Goal: Register for event/course

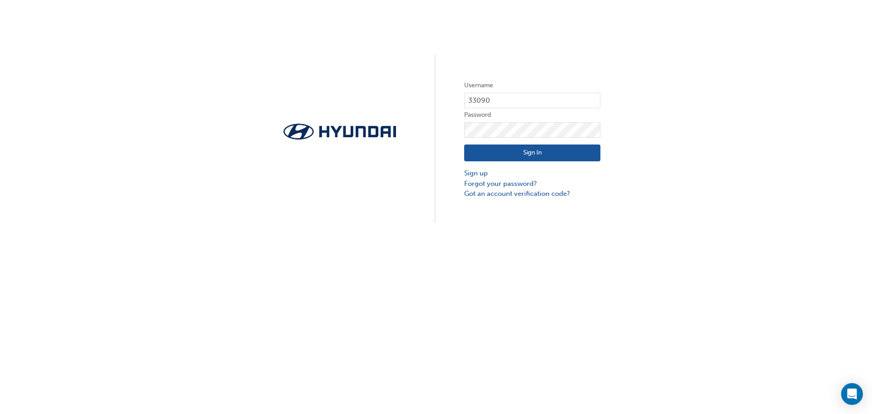
click at [536, 154] on button "Sign In" at bounding box center [532, 152] width 136 height 17
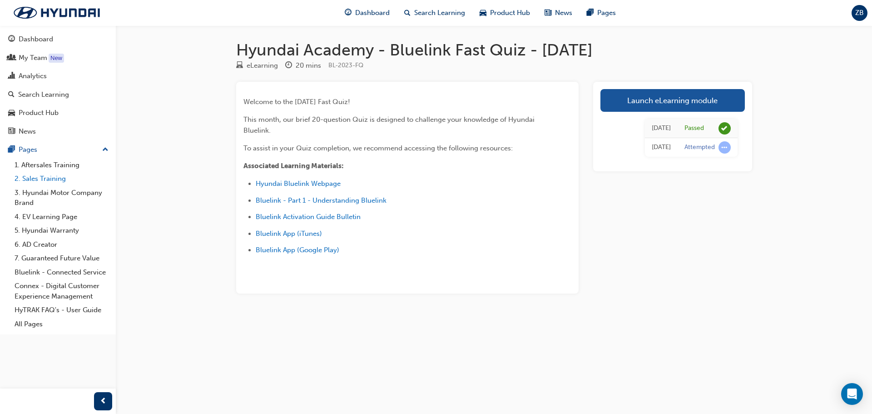
click at [46, 179] on link "2. Sales Training" at bounding box center [61, 179] width 101 height 14
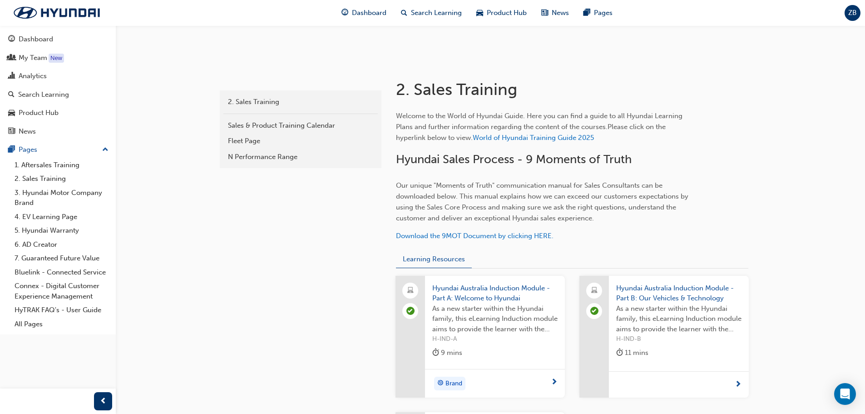
scroll to position [124, 0]
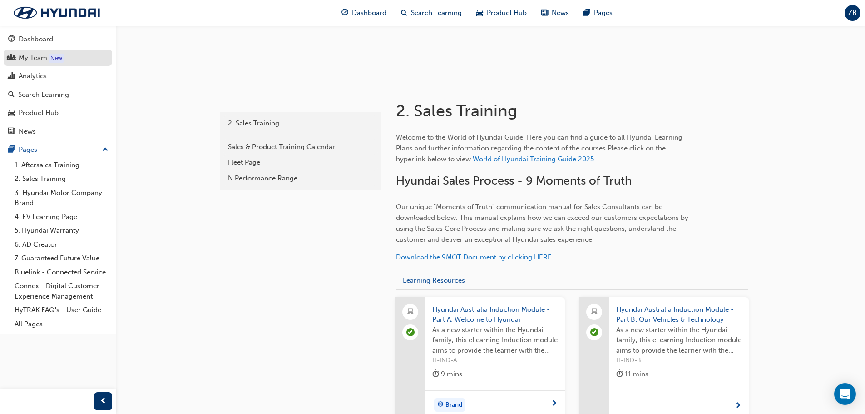
click at [38, 62] on div "My Team" at bounding box center [33, 58] width 29 height 10
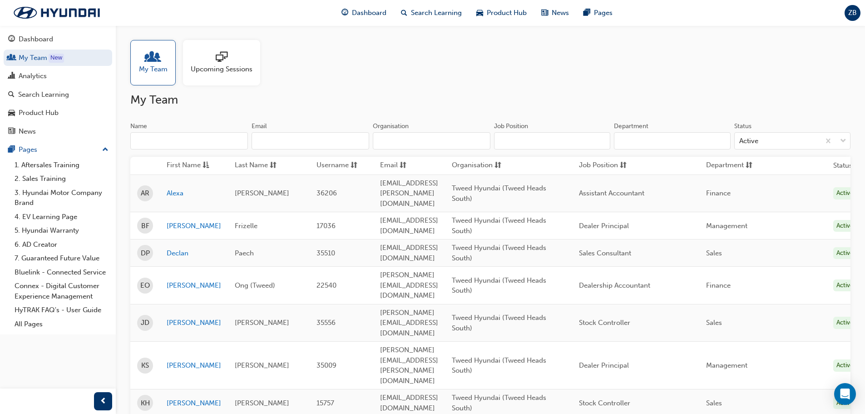
click at [229, 60] on div at bounding box center [222, 57] width 62 height 13
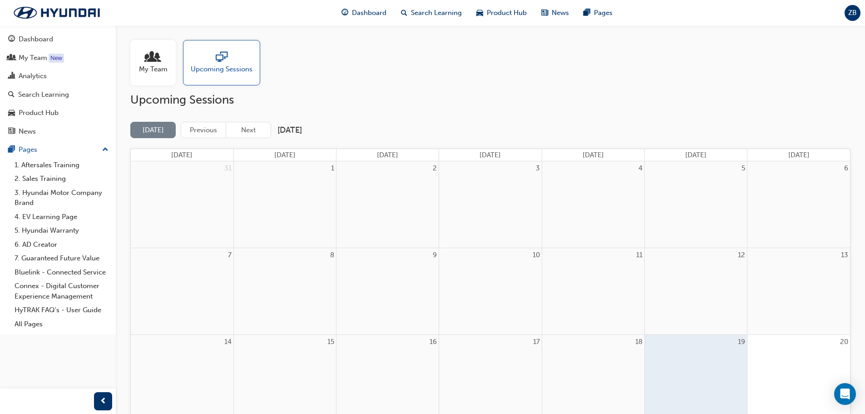
click at [159, 65] on span "My Team" at bounding box center [153, 69] width 29 height 10
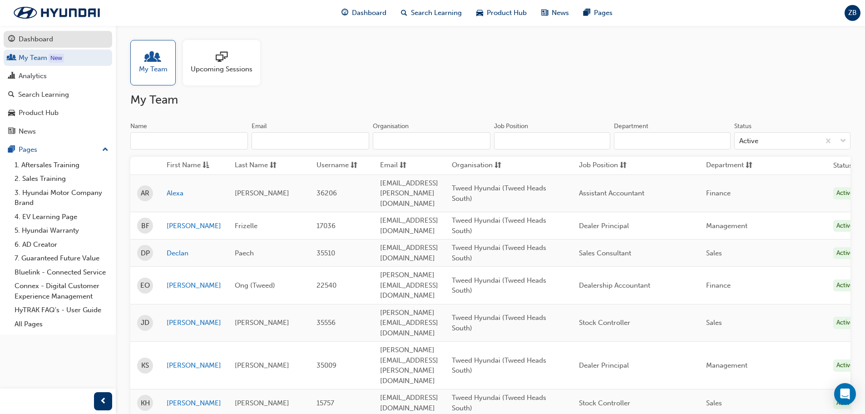
click at [33, 41] on div "Dashboard" at bounding box center [36, 39] width 35 height 10
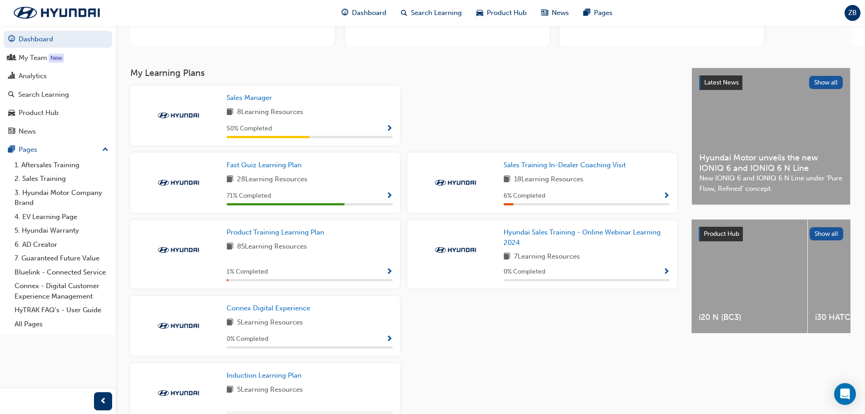
scroll to position [182, 0]
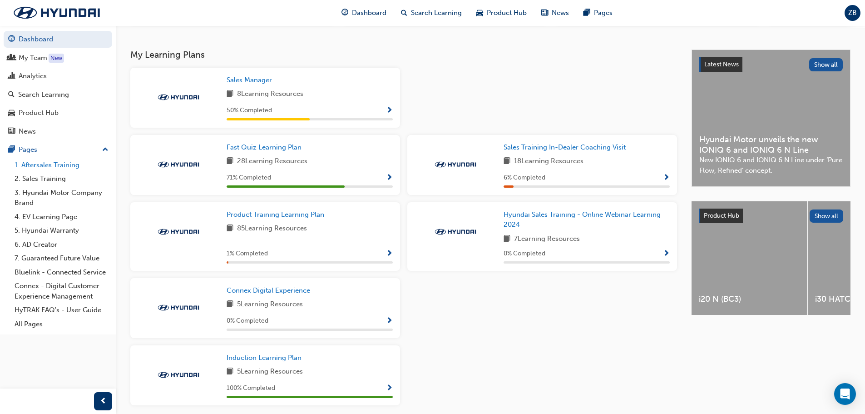
click at [45, 165] on link "1. Aftersales Training" at bounding box center [61, 165] width 101 height 14
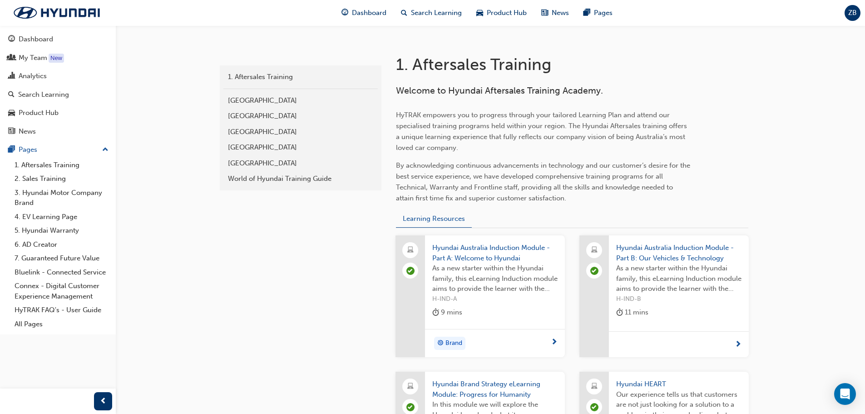
scroll to position [164, 0]
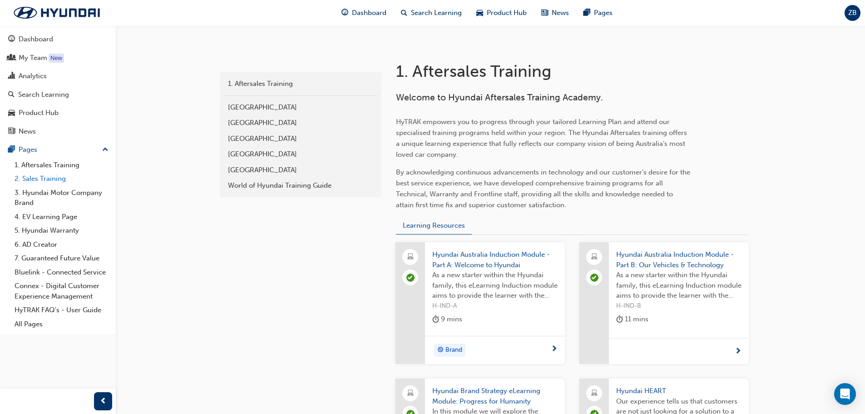
click at [56, 179] on link "2. Sales Training" at bounding box center [61, 179] width 101 height 14
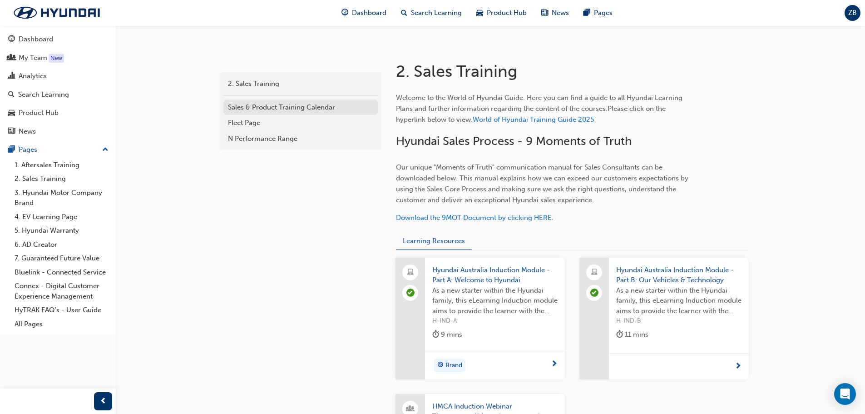
click at [280, 111] on div "Sales & Product Training Calendar" at bounding box center [300, 107] width 145 height 10
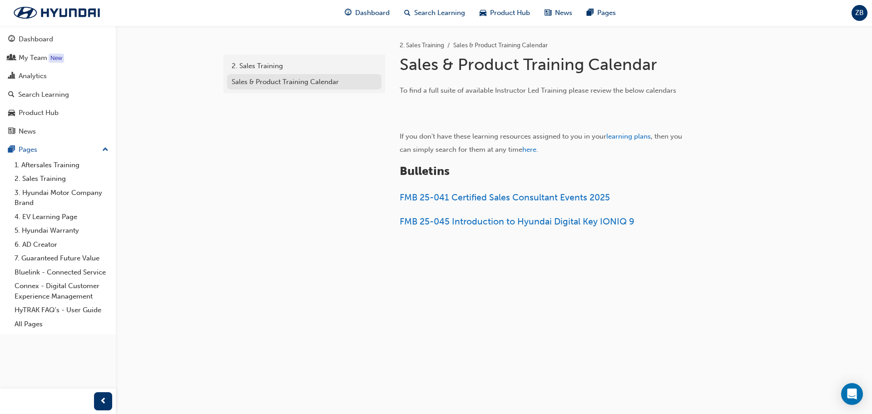
click at [248, 82] on div "Sales & Product Training Calendar" at bounding box center [304, 82] width 145 height 10
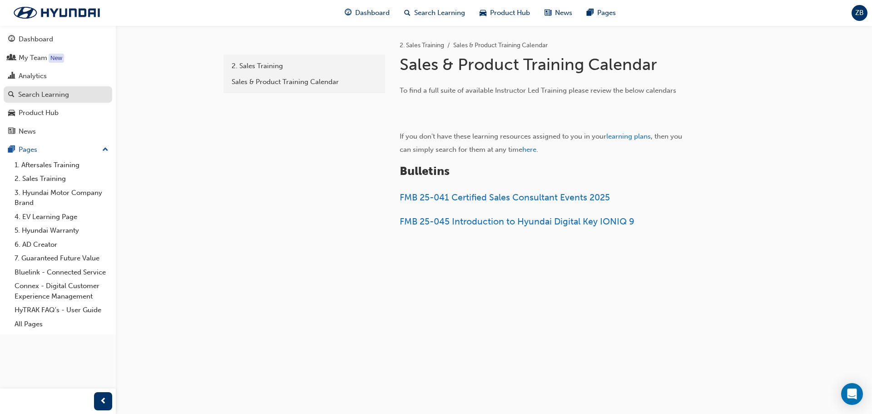
click at [40, 99] on div "Search Learning" at bounding box center [43, 94] width 51 height 10
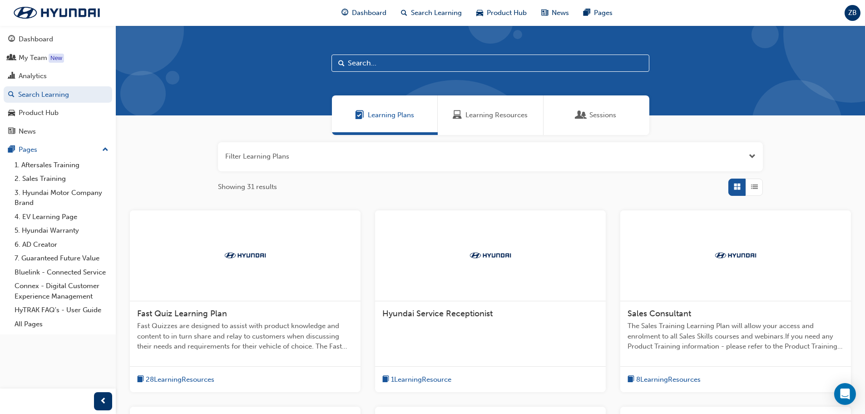
click at [601, 109] on div "Sessions" at bounding box center [597, 115] width 106 height 40
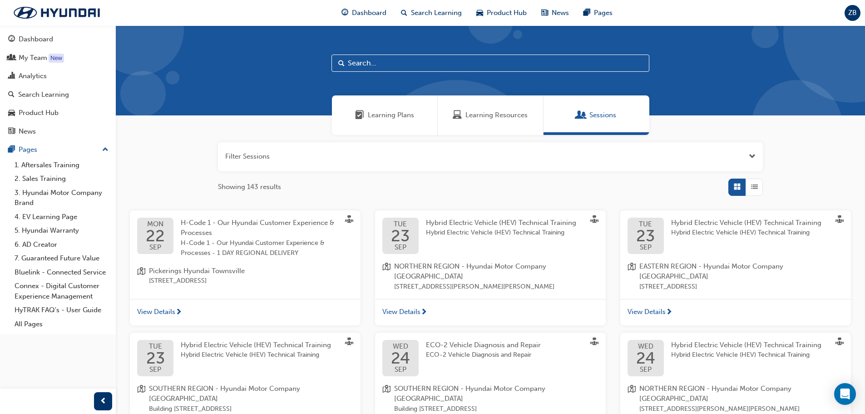
scroll to position [91, 0]
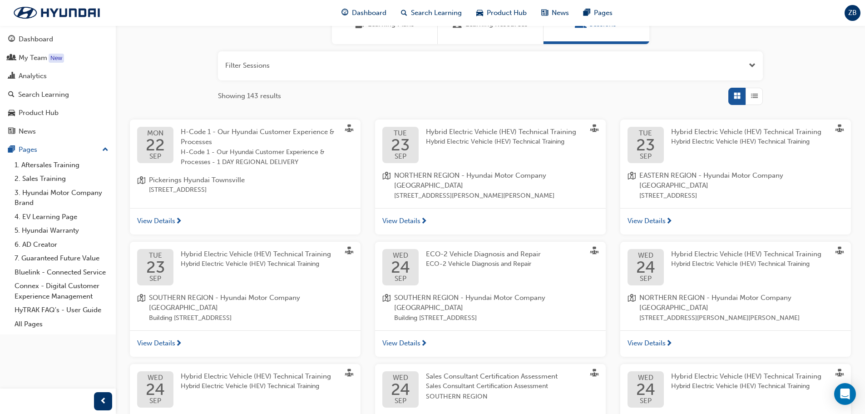
click at [750, 66] on span "Open the filter" at bounding box center [752, 65] width 7 height 10
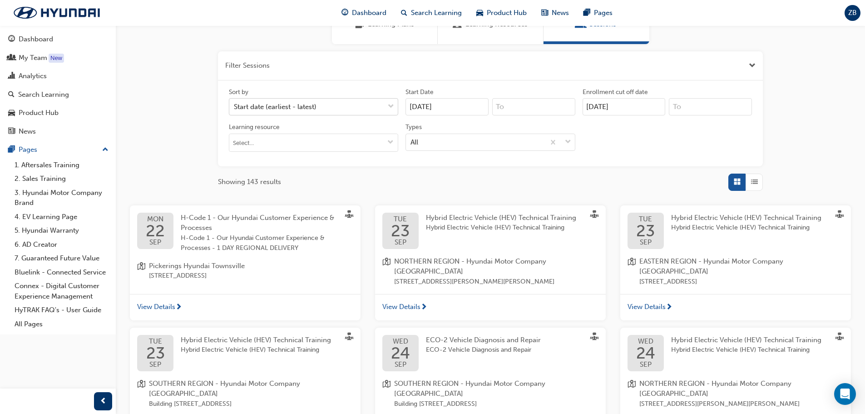
click at [355, 104] on div "Start date (earliest - latest)" at bounding box center [306, 107] width 155 height 16
click at [235, 104] on input "Sort by Start date (earliest - latest)" at bounding box center [234, 107] width 1 height 8
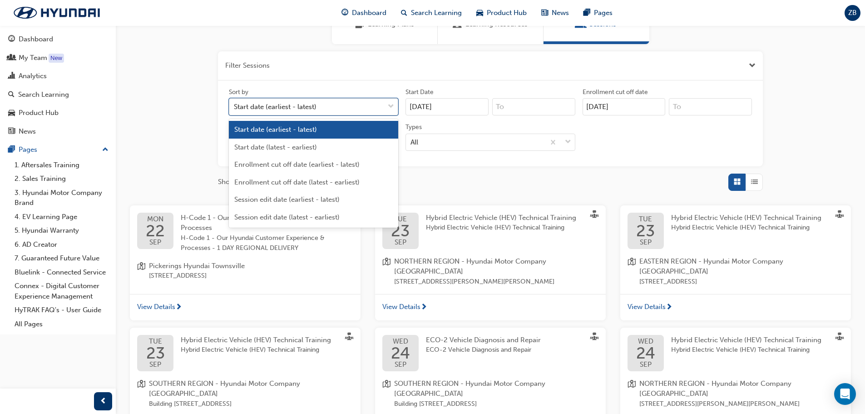
click at [355, 104] on div "Start date (earliest - latest)" at bounding box center [306, 107] width 155 height 16
click at [235, 104] on input "Sort by option Start date (earliest - latest) focused, 1 of 6. 6 results availa…" at bounding box center [234, 107] width 1 height 8
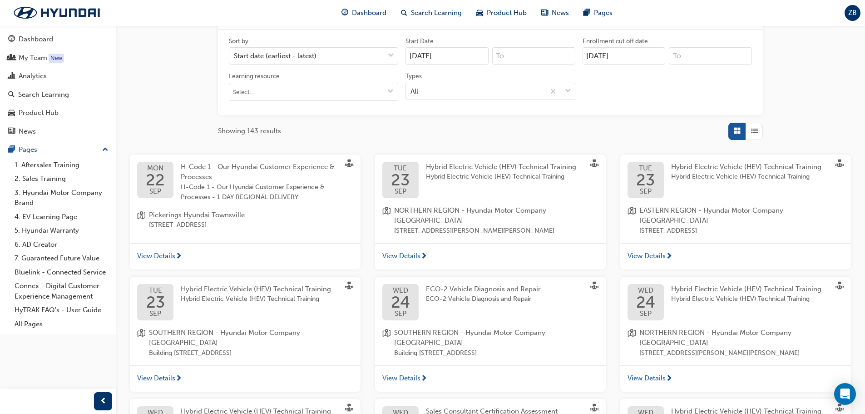
scroll to position [227, 0]
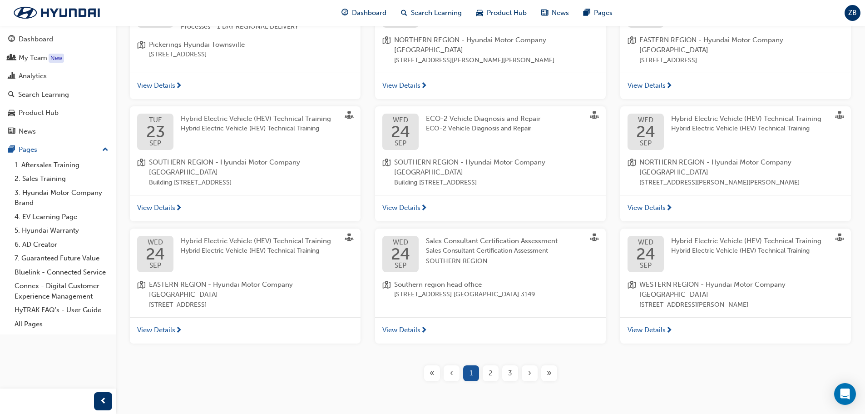
click at [486, 365] on div "2" at bounding box center [491, 373] width 16 height 16
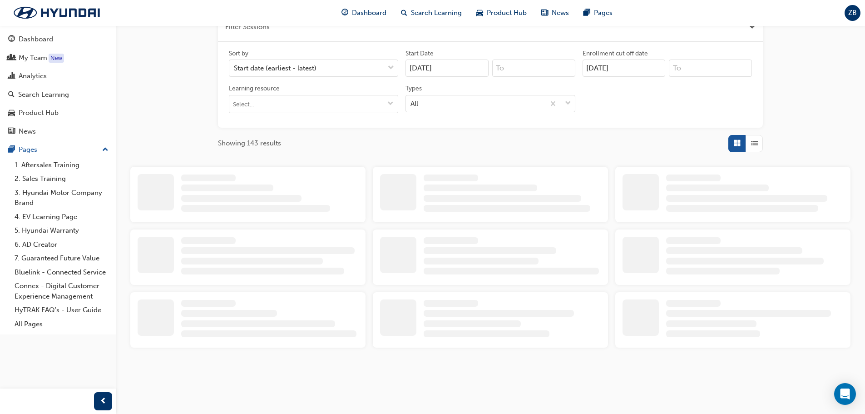
scroll to position [312, 0]
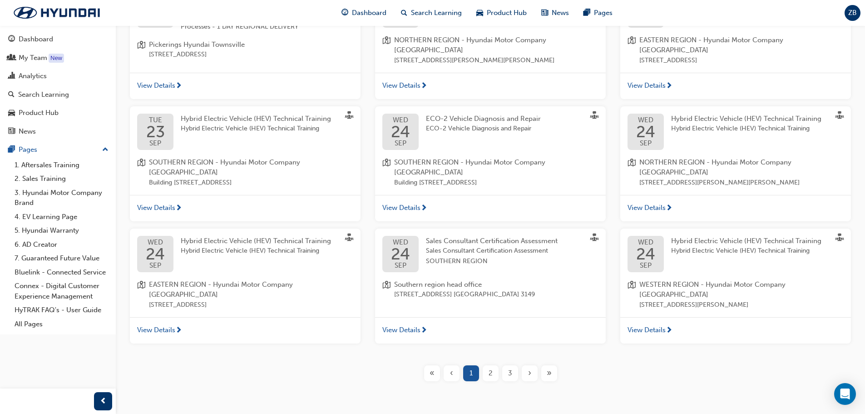
click at [494, 365] on div "2" at bounding box center [491, 373] width 16 height 16
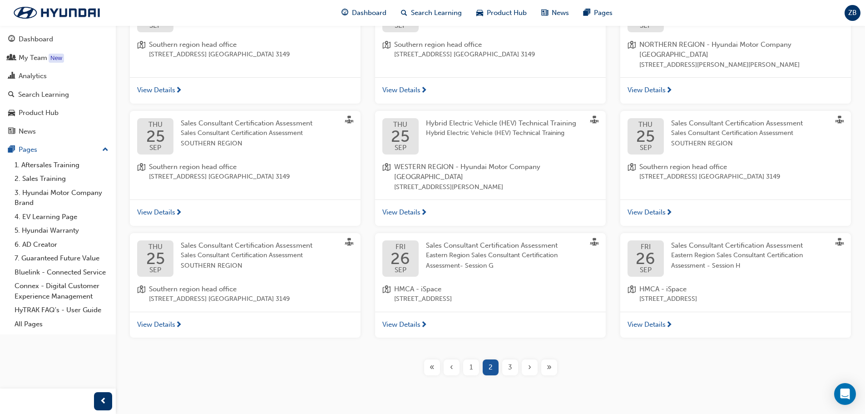
click at [511, 362] on span "3" at bounding box center [510, 367] width 4 height 10
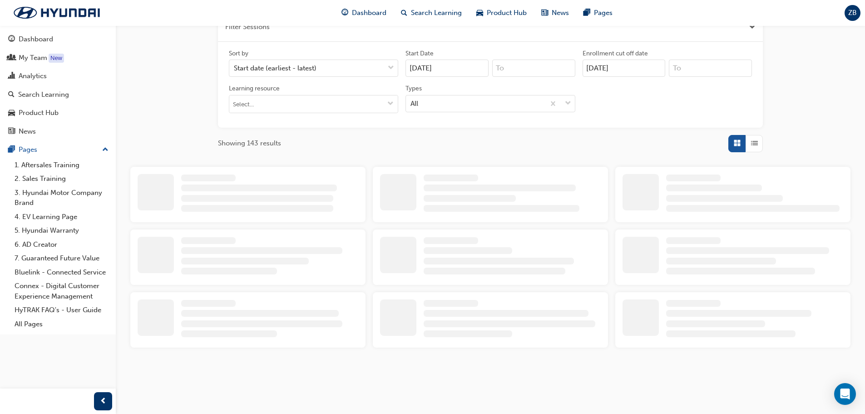
scroll to position [307, 0]
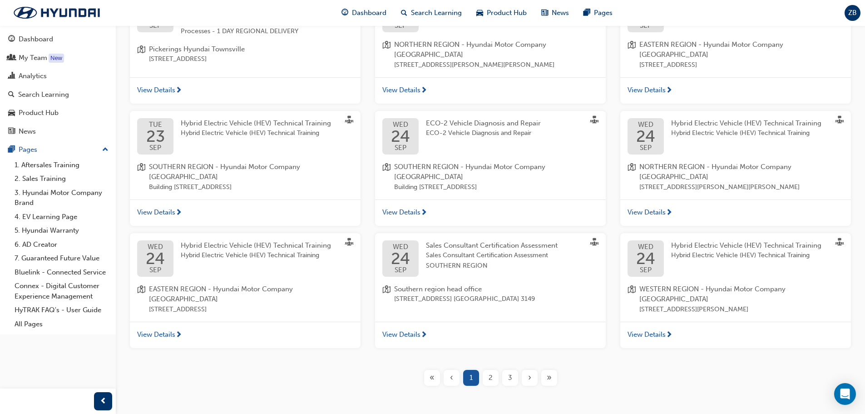
click at [522, 370] on div "›" at bounding box center [530, 378] width 16 height 16
click at [529, 372] on span "›" at bounding box center [529, 377] width 3 height 10
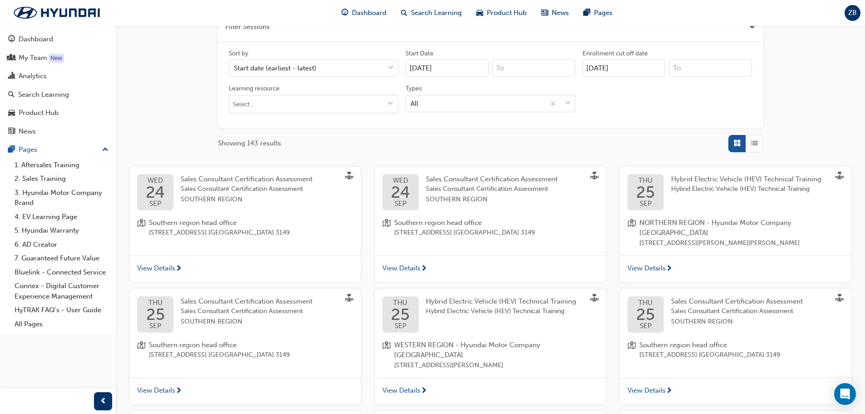
scroll to position [307, 0]
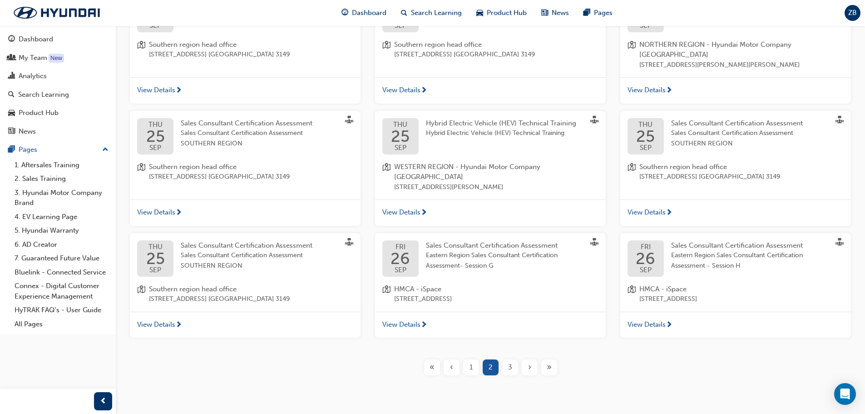
click at [527, 359] on div "›" at bounding box center [530, 367] width 16 height 16
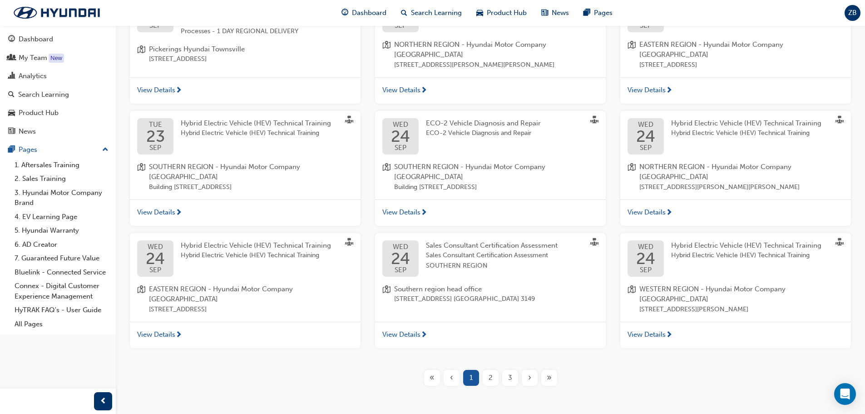
click at [527, 370] on div "›" at bounding box center [530, 378] width 16 height 16
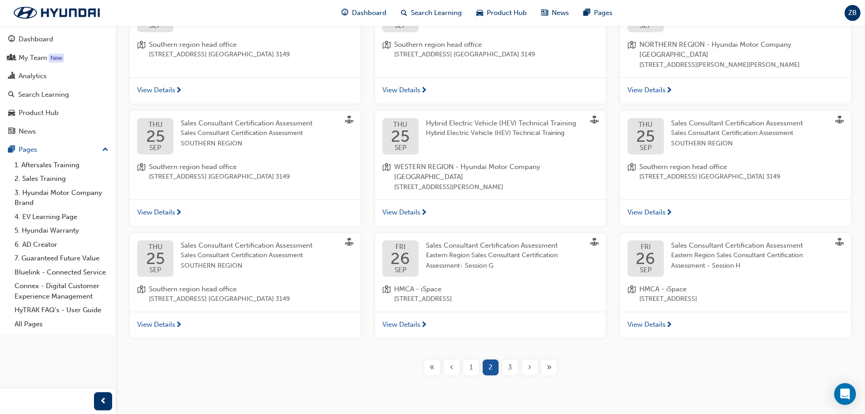
click at [551, 362] on span "»" at bounding box center [549, 367] width 5 height 10
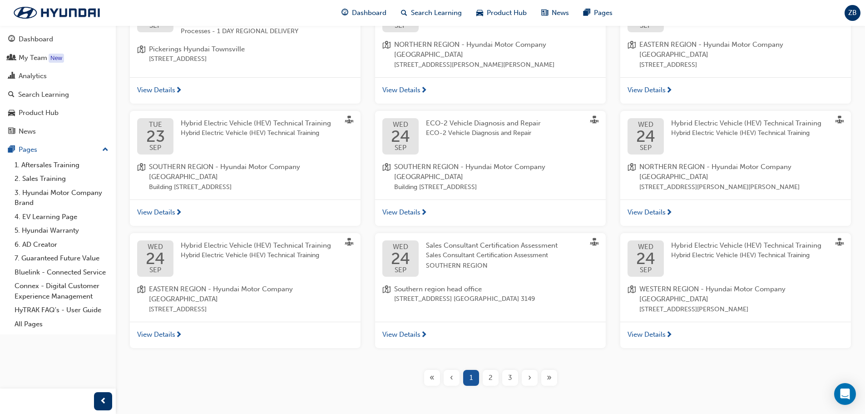
click at [551, 372] on span "»" at bounding box center [549, 377] width 5 height 10
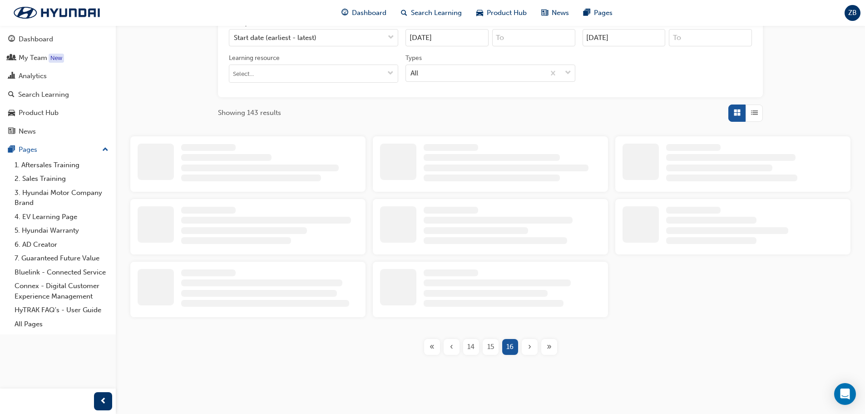
scroll to position [307, 0]
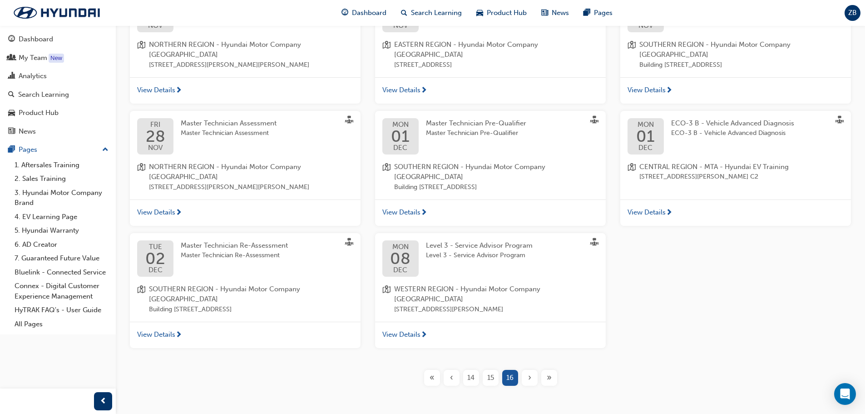
click at [440, 370] on button "«" at bounding box center [432, 378] width 20 height 16
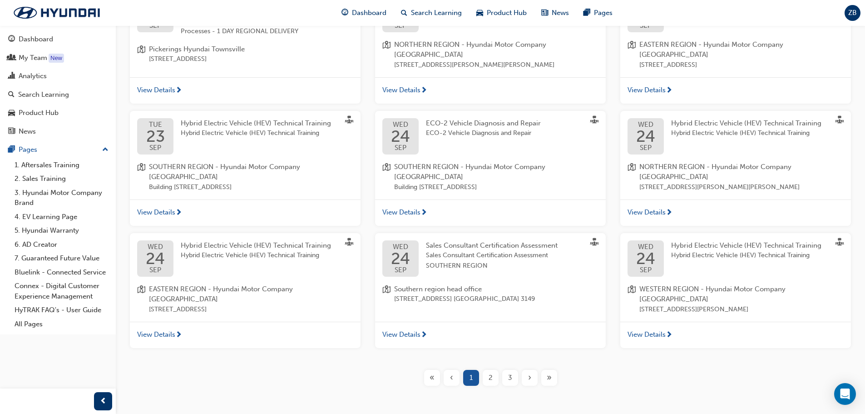
click at [510, 372] on span "3" at bounding box center [510, 377] width 4 height 10
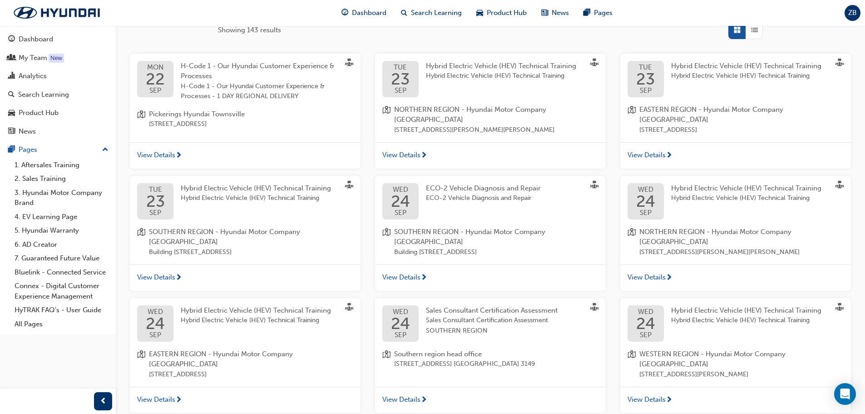
scroll to position [312, 0]
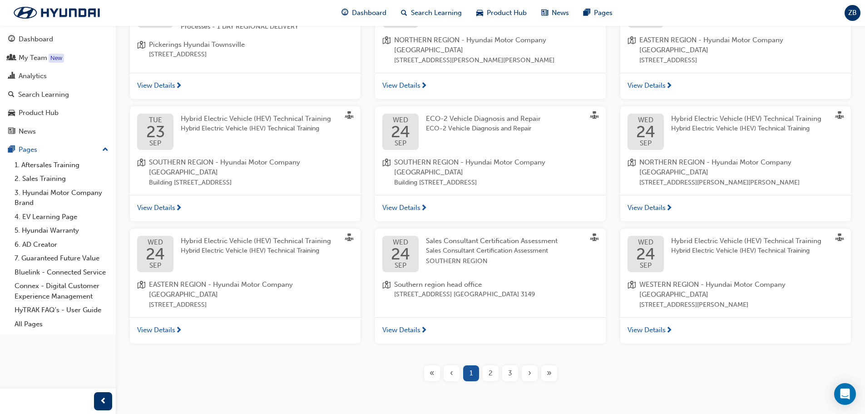
click at [505, 365] on div "3" at bounding box center [510, 373] width 16 height 16
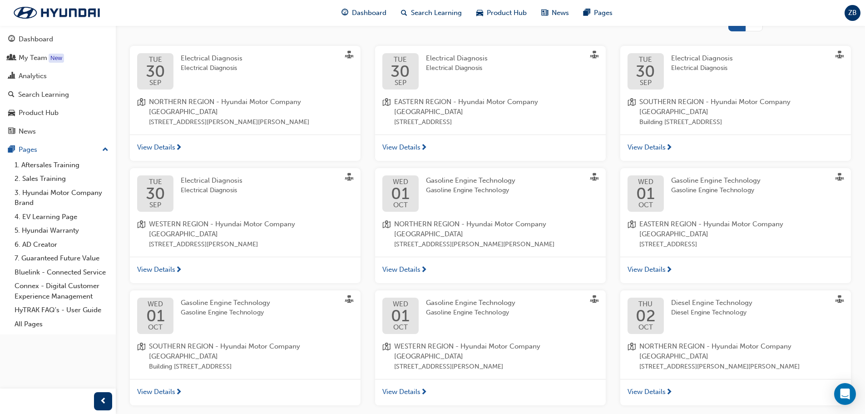
scroll to position [307, 0]
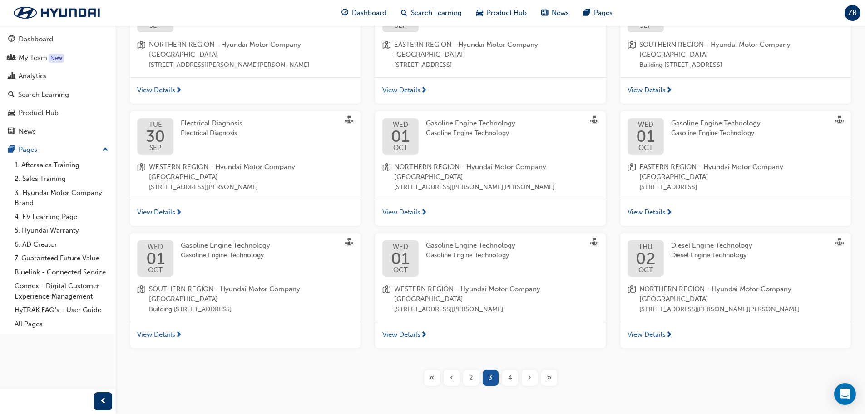
click at [516, 370] on div "4" at bounding box center [510, 378] width 16 height 16
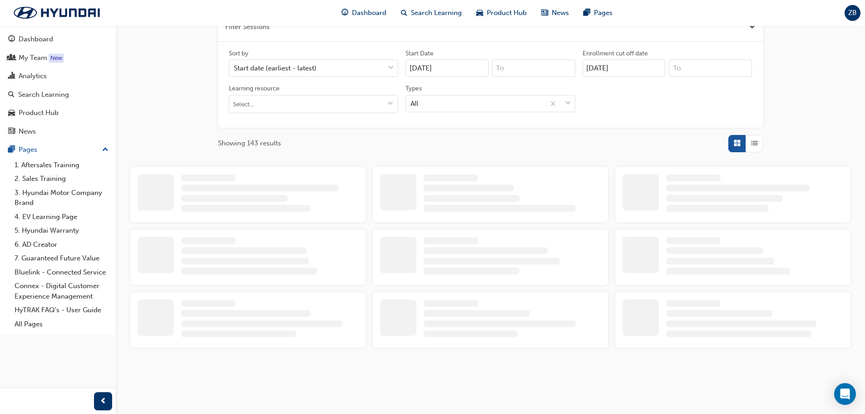
scroll to position [307, 0]
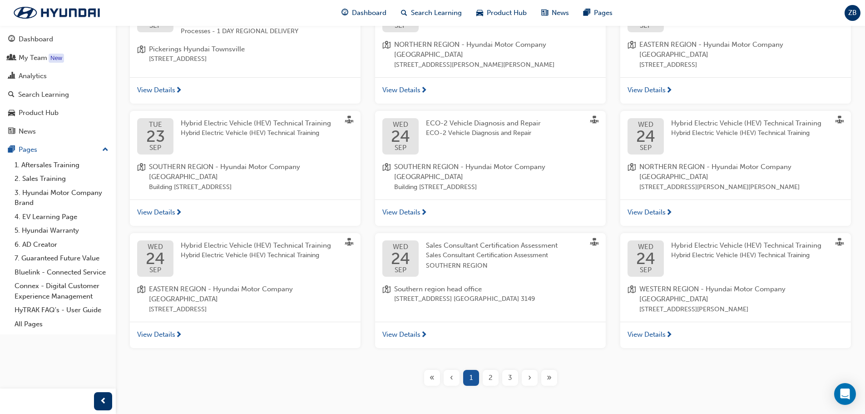
click at [528, 372] on span "›" at bounding box center [529, 377] width 3 height 10
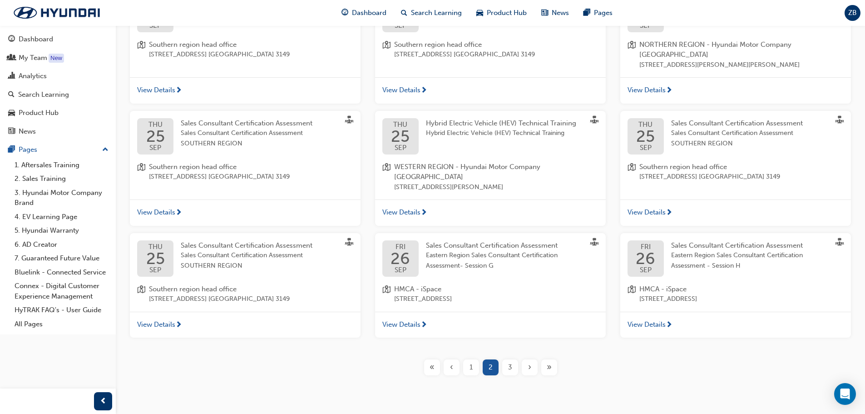
click at [528, 359] on div "›" at bounding box center [530, 367] width 16 height 16
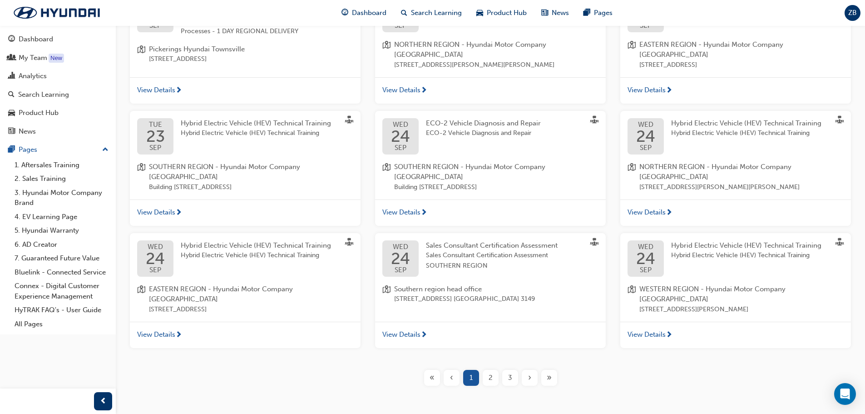
click at [528, 370] on div "›" at bounding box center [530, 378] width 16 height 16
click at [528, 372] on span "›" at bounding box center [529, 377] width 3 height 10
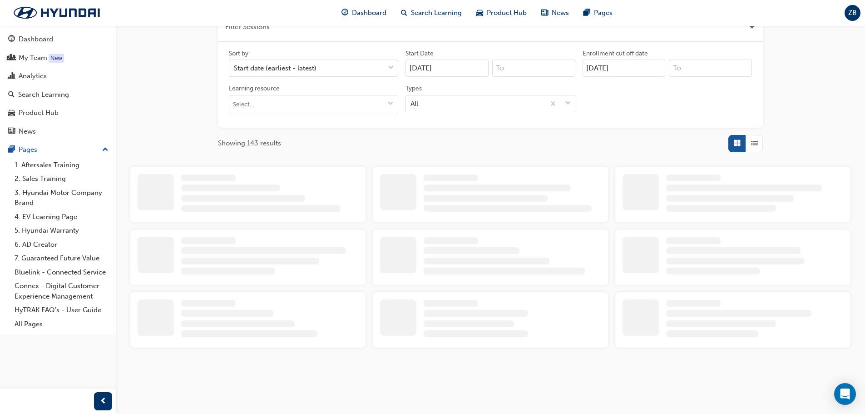
scroll to position [307, 0]
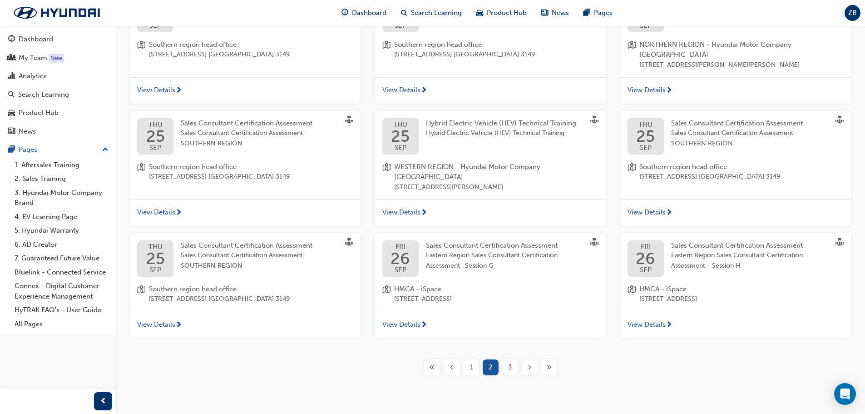
click at [528, 359] on div "›" at bounding box center [530, 367] width 16 height 16
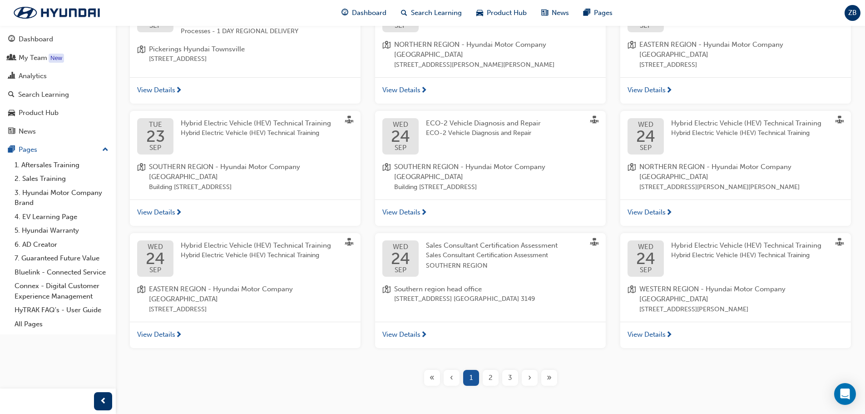
click at [528, 372] on span "›" at bounding box center [529, 377] width 3 height 10
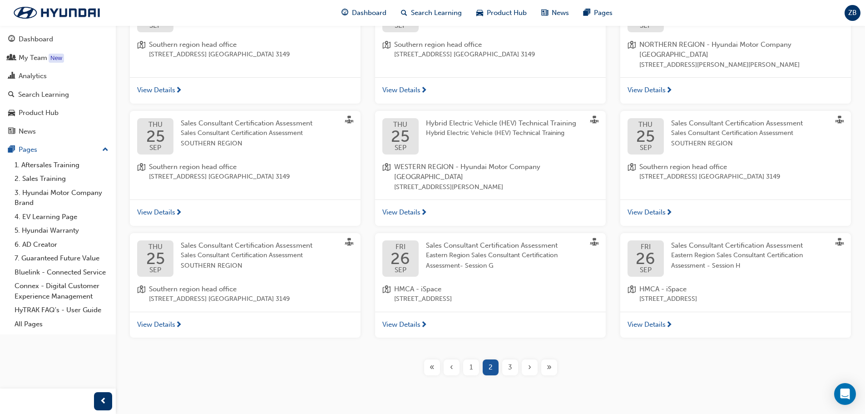
click at [528, 362] on span "›" at bounding box center [529, 367] width 3 height 10
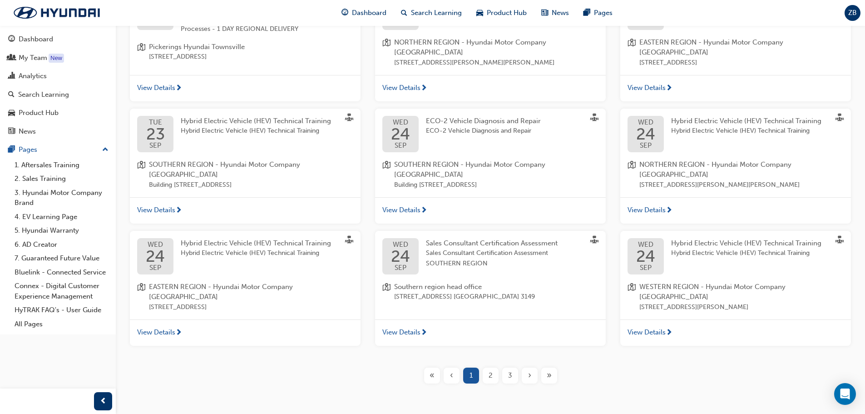
scroll to position [312, 0]
click at [559, 365] on button "»" at bounding box center [550, 373] width 20 height 16
click at [522, 365] on div "›" at bounding box center [530, 373] width 16 height 16
click at [513, 365] on div "3" at bounding box center [510, 373] width 16 height 16
click at [512, 365] on div "3" at bounding box center [510, 373] width 16 height 16
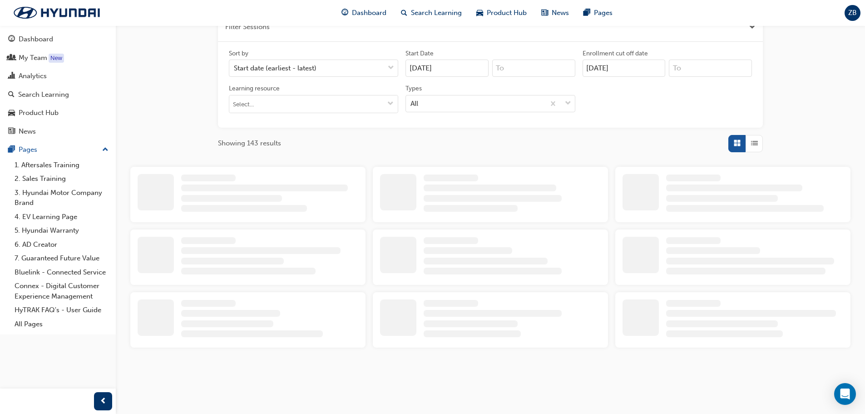
scroll to position [307, 0]
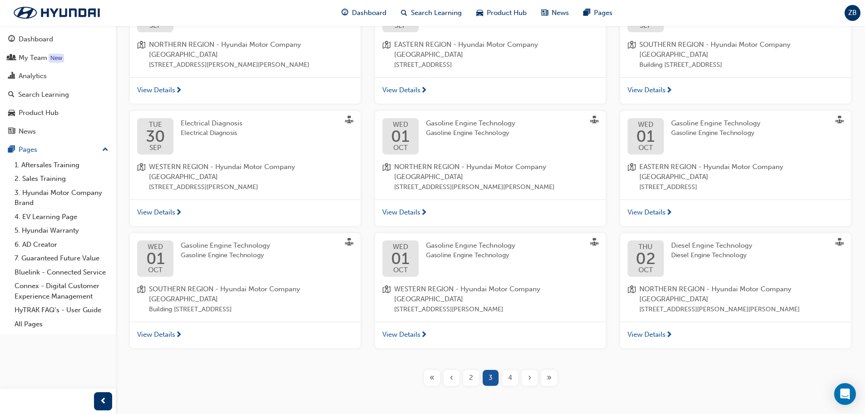
click at [511, 372] on span "4" at bounding box center [510, 377] width 4 height 10
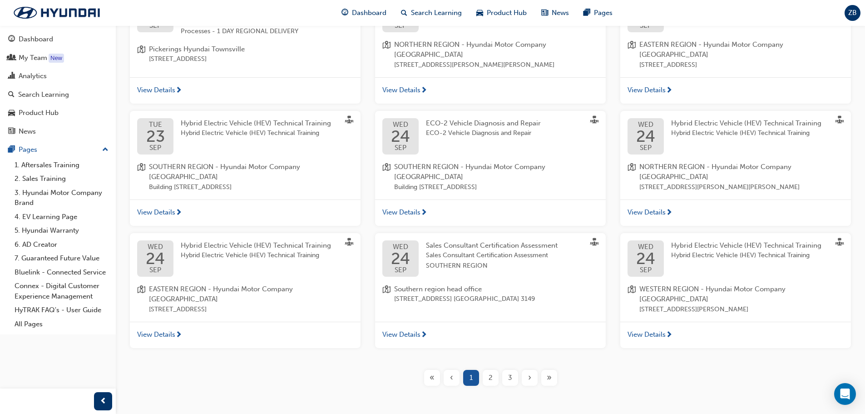
click at [511, 372] on span "3" at bounding box center [510, 377] width 4 height 10
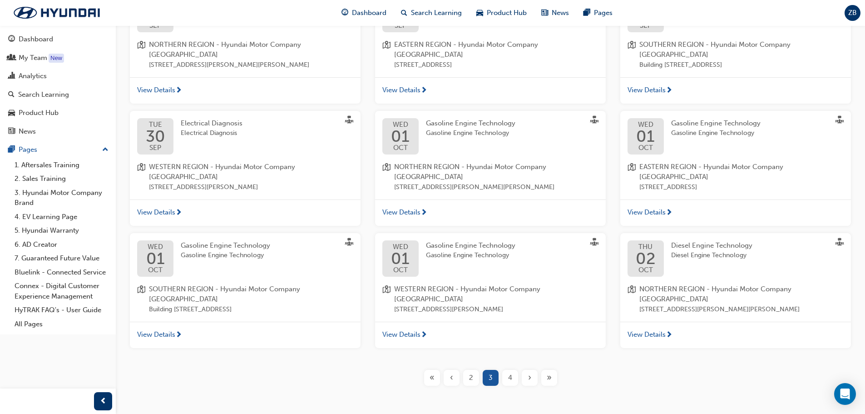
click at [511, 372] on span "4" at bounding box center [510, 377] width 4 height 10
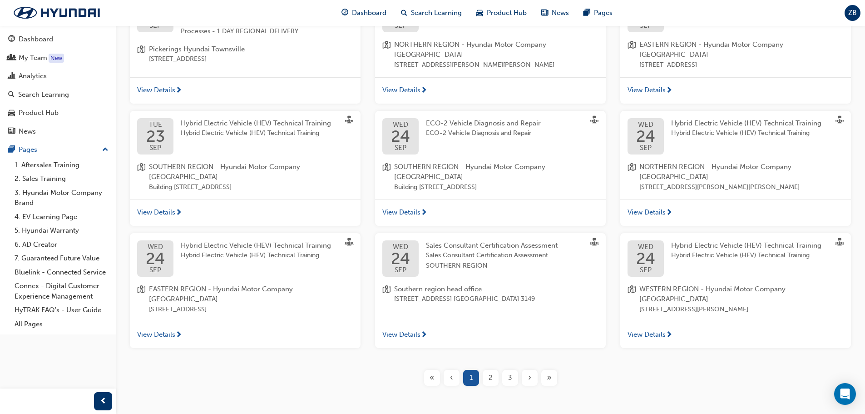
click at [511, 372] on span "3" at bounding box center [510, 377] width 4 height 10
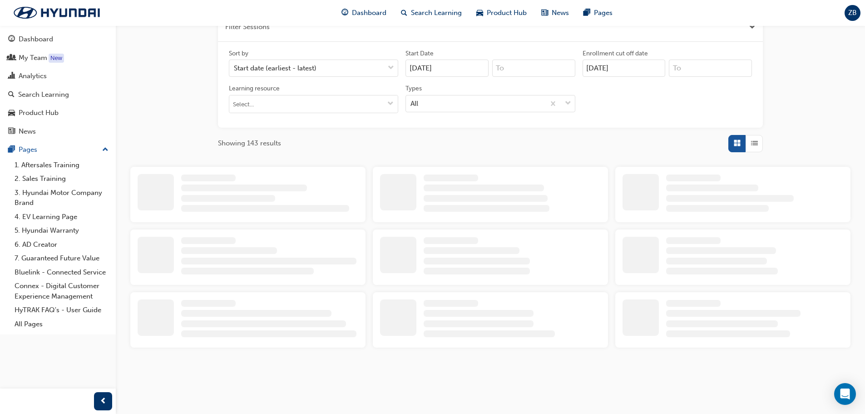
scroll to position [307, 0]
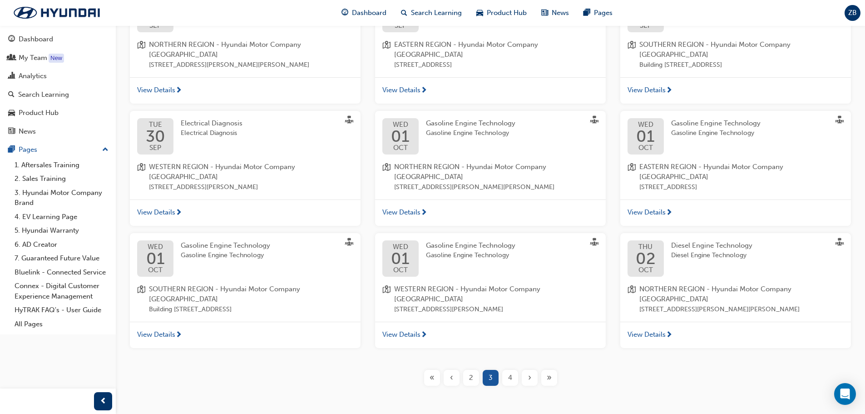
click at [511, 372] on span "4" at bounding box center [510, 377] width 4 height 10
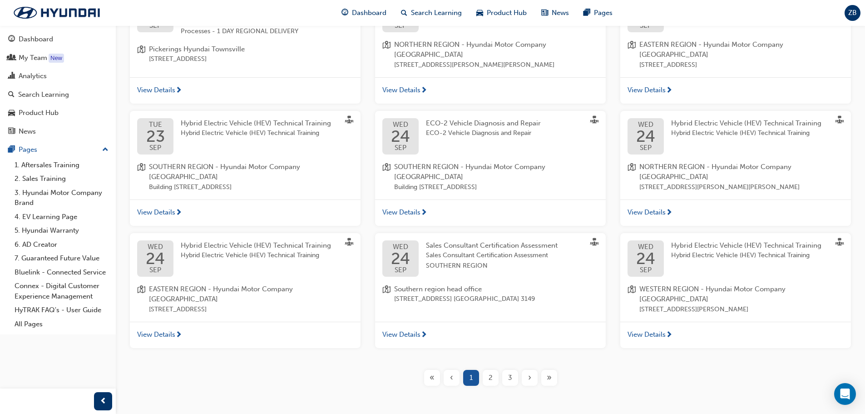
click at [536, 370] on div "›" at bounding box center [530, 378] width 16 height 16
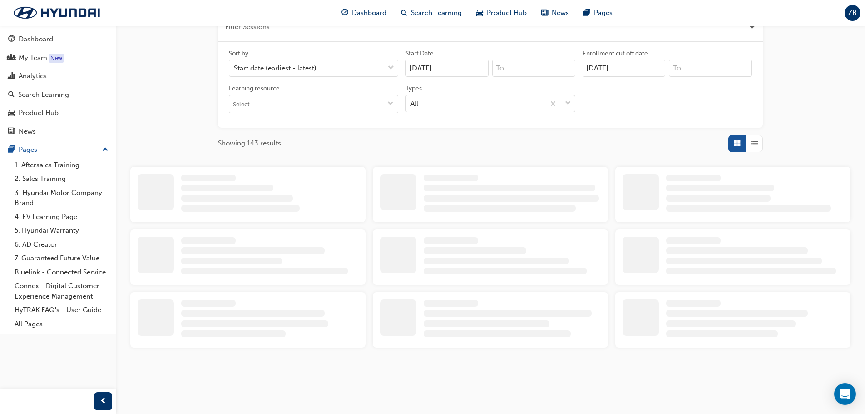
scroll to position [307, 0]
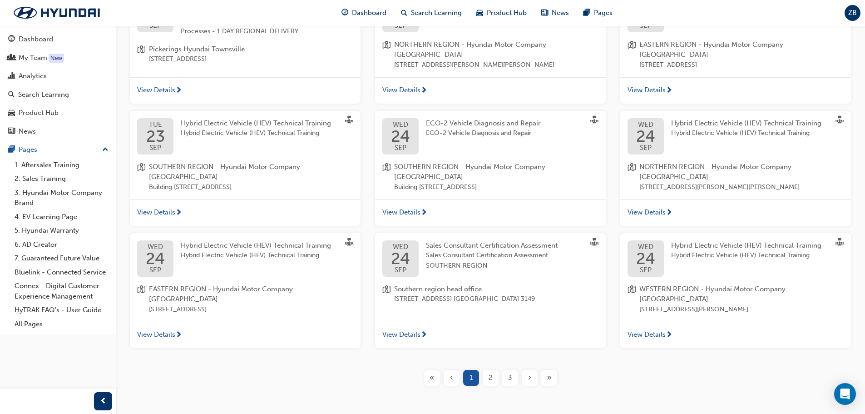
click at [531, 372] on span "›" at bounding box center [529, 377] width 3 height 10
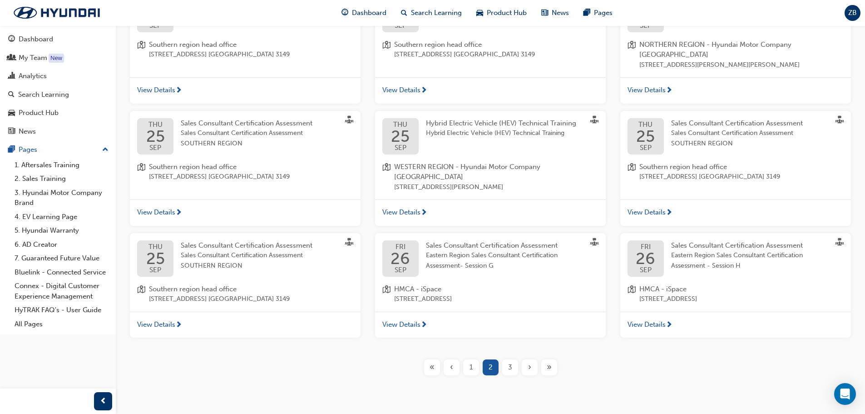
click at [531, 359] on div "›" at bounding box center [530, 367] width 16 height 16
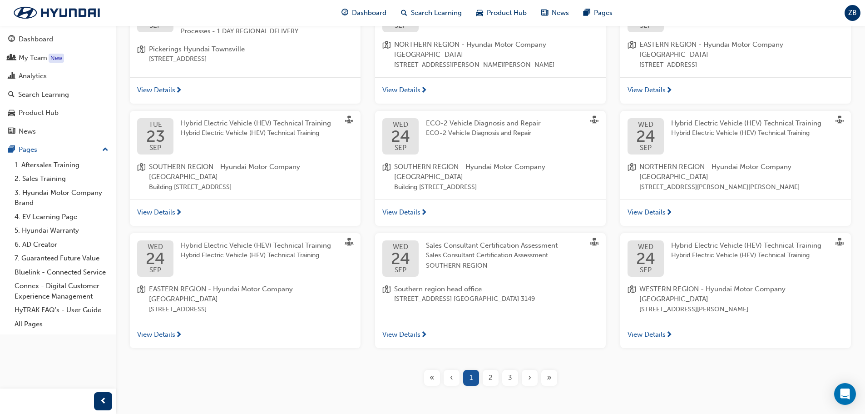
click at [441, 370] on div "« ‹ 1 2 3 › »" at bounding box center [490, 378] width 137 height 16
drag, startPoint x: 546, startPoint y: 349, endPoint x: 559, endPoint y: 349, distance: 12.3
click at [559, 370] on div "« ‹ 1 2 3 › »" at bounding box center [490, 378] width 137 height 16
click at [559, 370] on button "»" at bounding box center [550, 378] width 20 height 16
click at [552, 370] on div "»" at bounding box center [549, 378] width 16 height 16
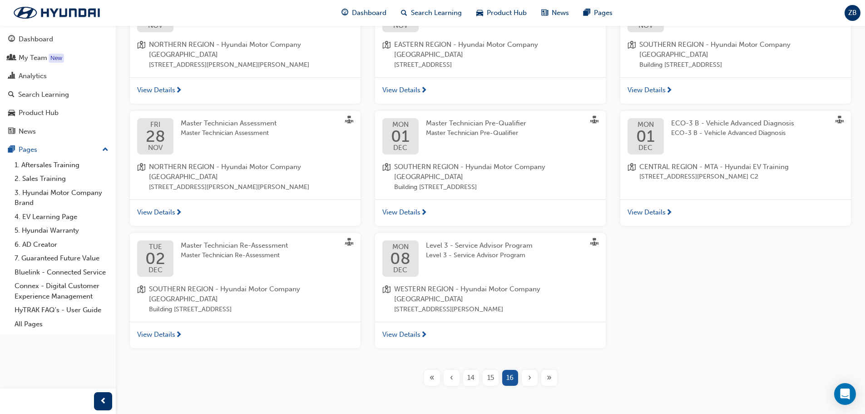
click at [448, 370] on div "‹" at bounding box center [452, 378] width 16 height 16
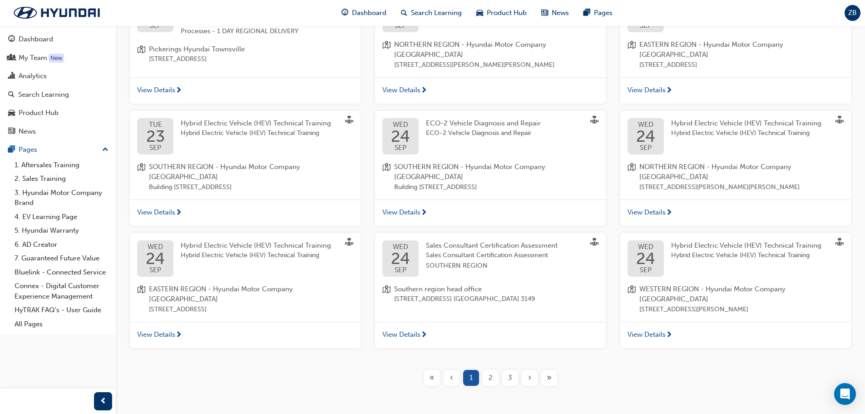
click at [527, 370] on div "›" at bounding box center [530, 378] width 16 height 16
click at [546, 370] on div "»" at bounding box center [549, 378] width 16 height 16
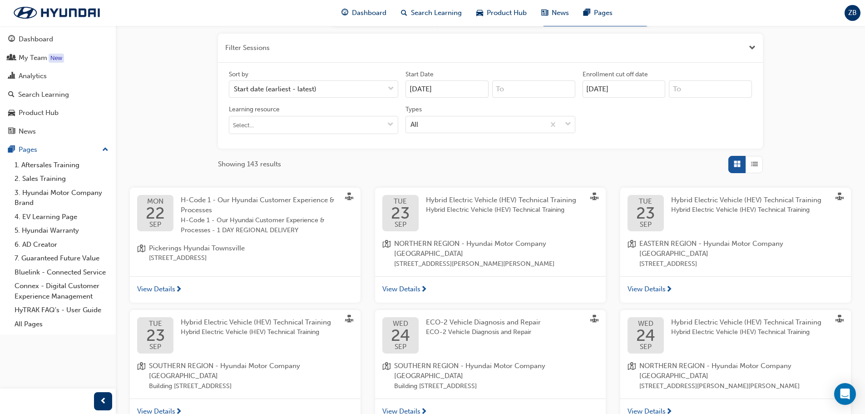
scroll to position [35, 0]
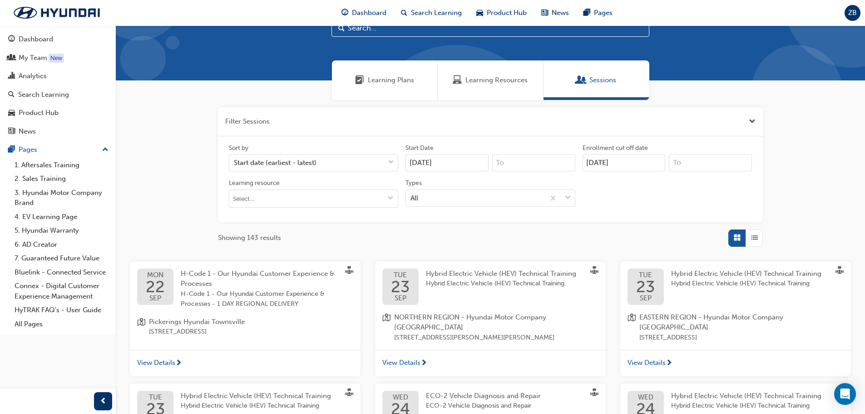
click at [417, 159] on input "[DATE]" at bounding box center [447, 162] width 83 height 17
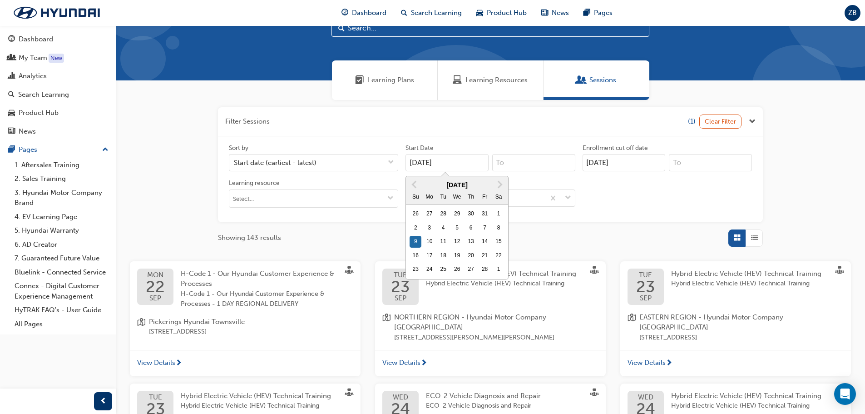
type input "[DATE]"
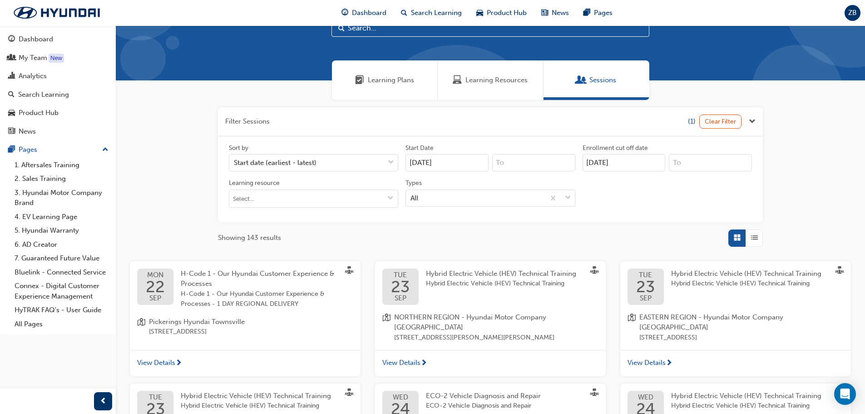
click at [450, 161] on input "[DATE]" at bounding box center [447, 162] width 83 height 17
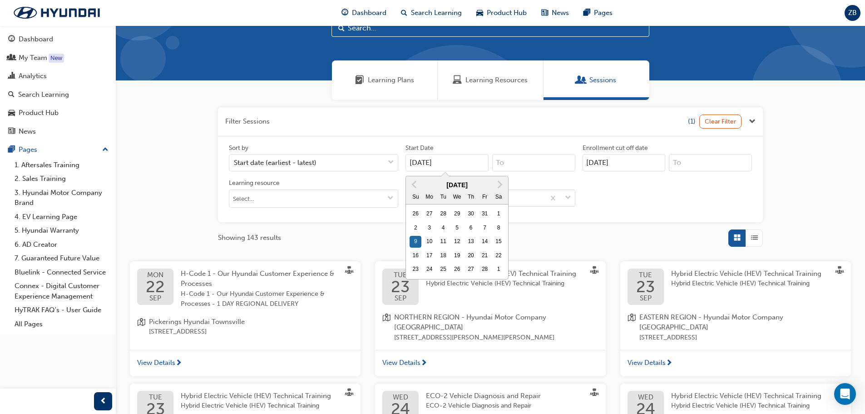
click at [620, 163] on input "[DATE]" at bounding box center [624, 162] width 83 height 17
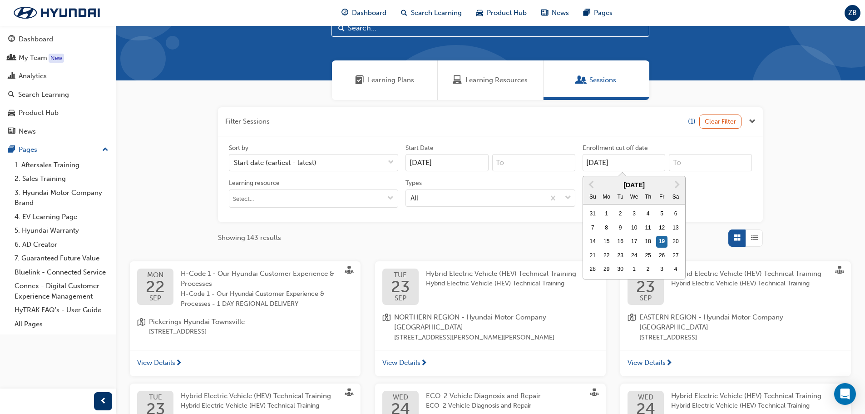
click at [593, 161] on input "[DATE]" at bounding box center [624, 162] width 83 height 17
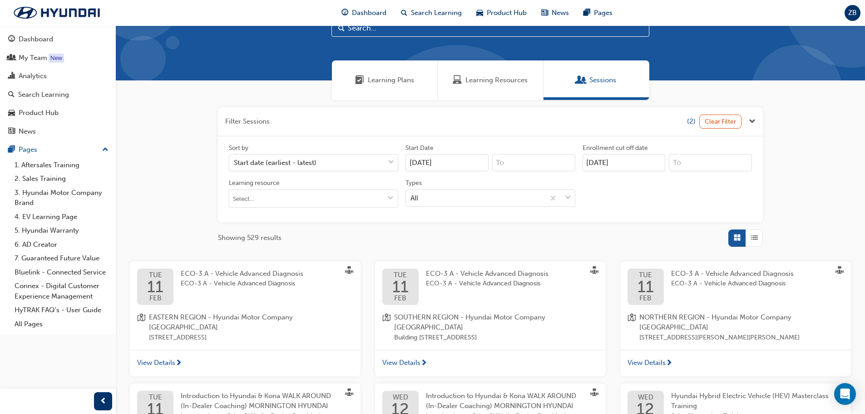
click at [616, 172] on div "Sort by Start date (earliest - latest) Start Date [DATE] Enrollment cut off dat…" at bounding box center [490, 179] width 531 height 71
drag, startPoint x: 591, startPoint y: 161, endPoint x: 296, endPoint y: 208, distance: 299.0
click at [584, 163] on input "[DATE]" at bounding box center [624, 162] width 83 height 17
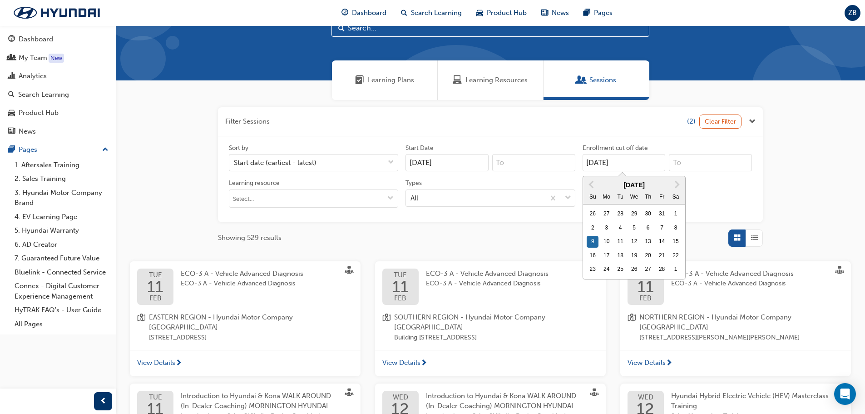
click at [608, 159] on input "[DATE]" at bounding box center [624, 162] width 83 height 17
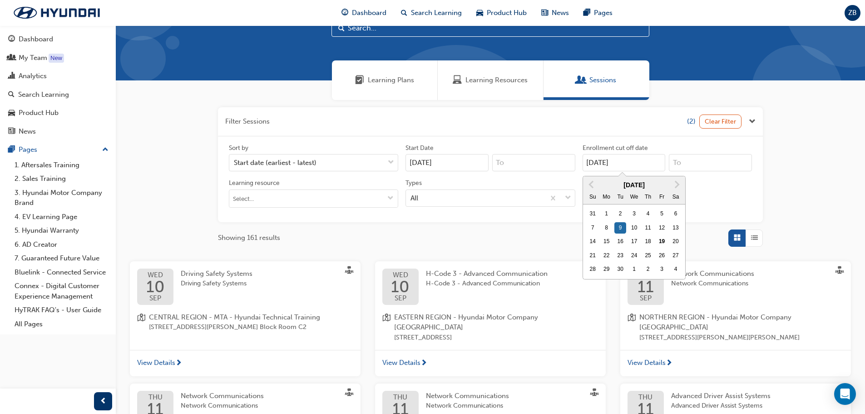
click at [594, 162] on input "[DATE]" at bounding box center [624, 162] width 83 height 17
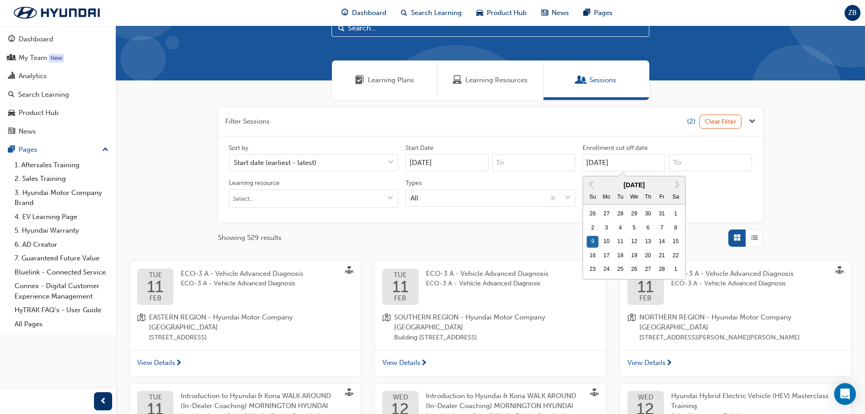
click at [597, 166] on input "[DATE]" at bounding box center [624, 162] width 83 height 17
click at [676, 185] on span "Next Month" at bounding box center [676, 184] width 0 height 10
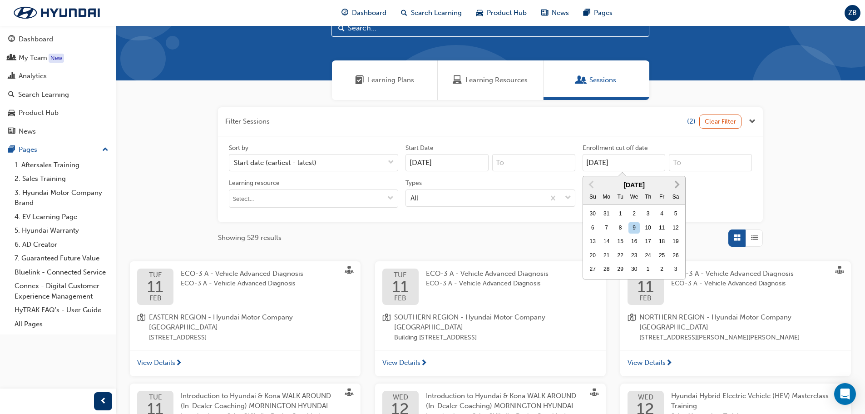
click at [676, 185] on span "Next Month" at bounding box center [676, 184] width 0 height 10
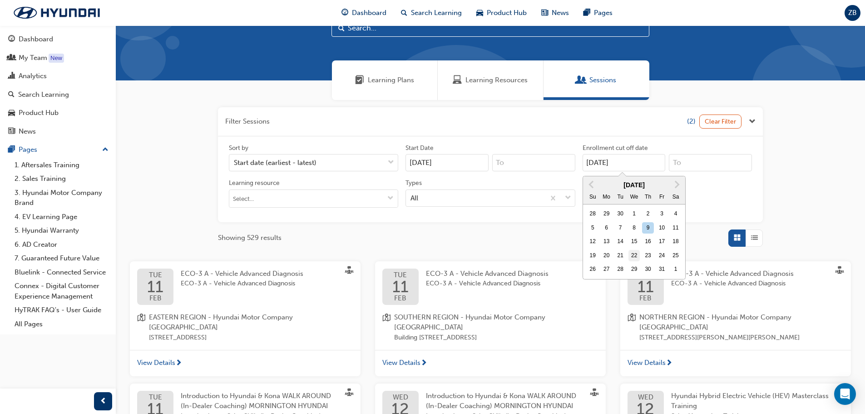
click at [634, 255] on div "22" at bounding box center [635, 256] width 12 height 12
click at [634, 171] on input "[DATE]" at bounding box center [624, 162] width 83 height 17
type input "[DATE]"
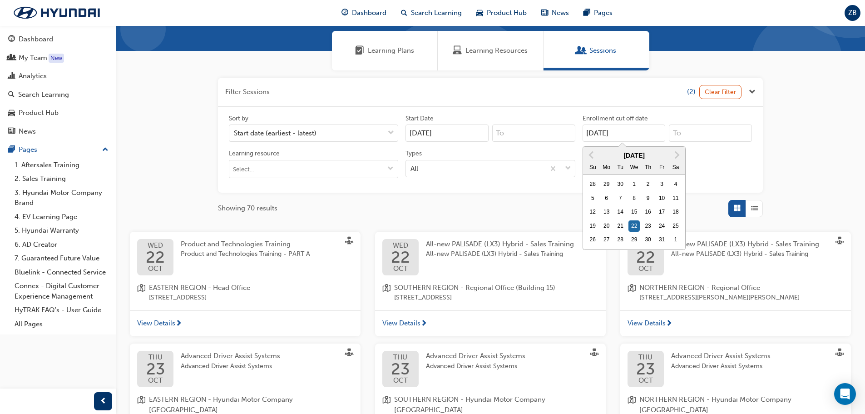
scroll to position [80, 0]
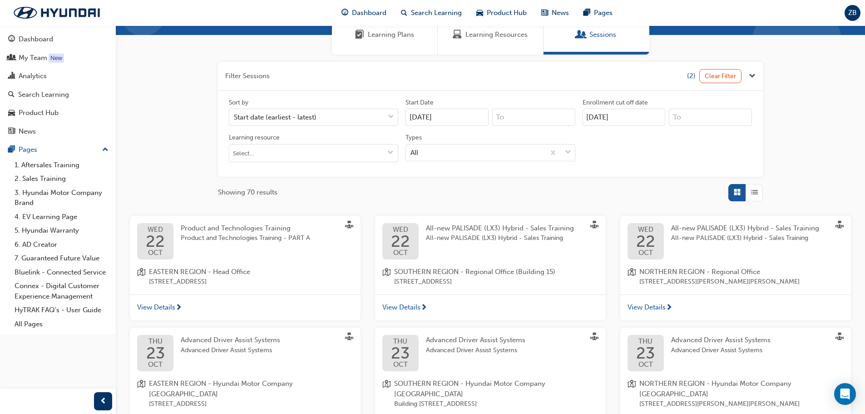
click at [725, 254] on div "All-new PALISADE (LX3) Hybrid - Sales Training All-new PALISADE (LX3) Hybrid - …" at bounding box center [752, 241] width 163 height 36
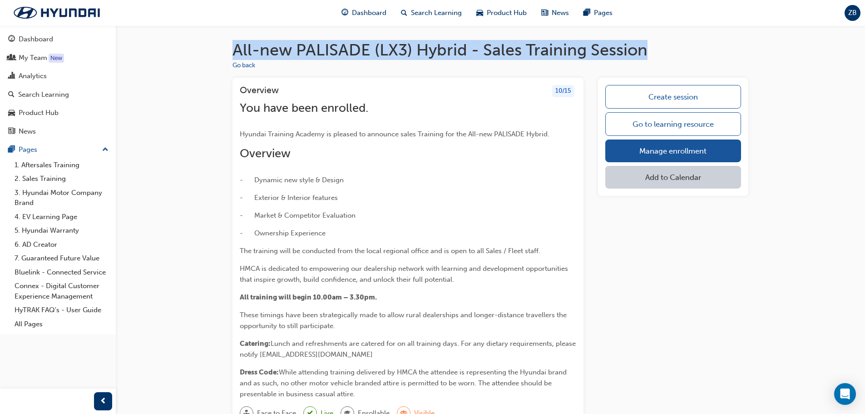
drag, startPoint x: 646, startPoint y: 50, endPoint x: 237, endPoint y: 72, distance: 409.8
click at [237, 57] on h1 "All-new PALISADE (LX3) Hybrid - Sales Training Session" at bounding box center [491, 50] width 516 height 20
click at [717, 153] on link "Manage enrollment" at bounding box center [673, 150] width 136 height 23
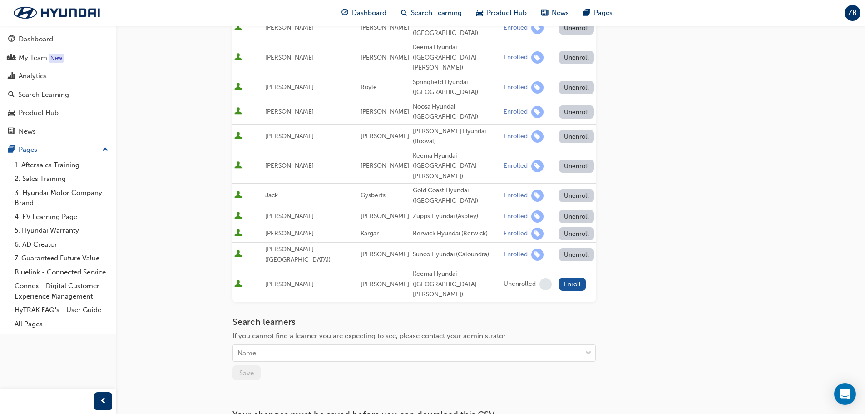
scroll to position [182, 0]
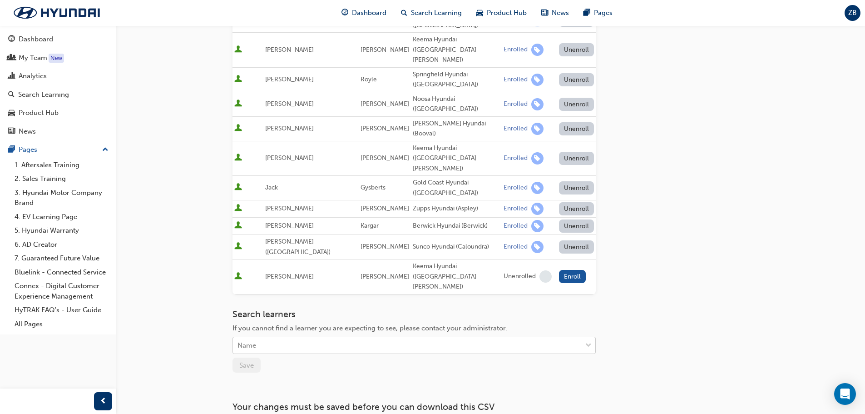
click at [268, 337] on div "Name" at bounding box center [407, 345] width 349 height 16
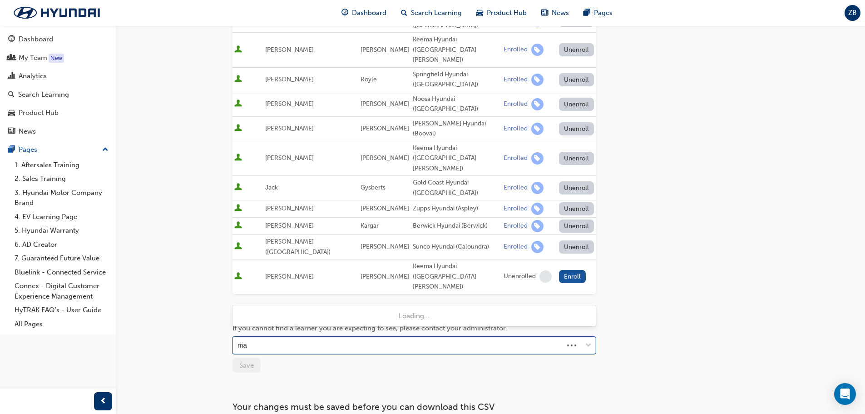
type input "mak"
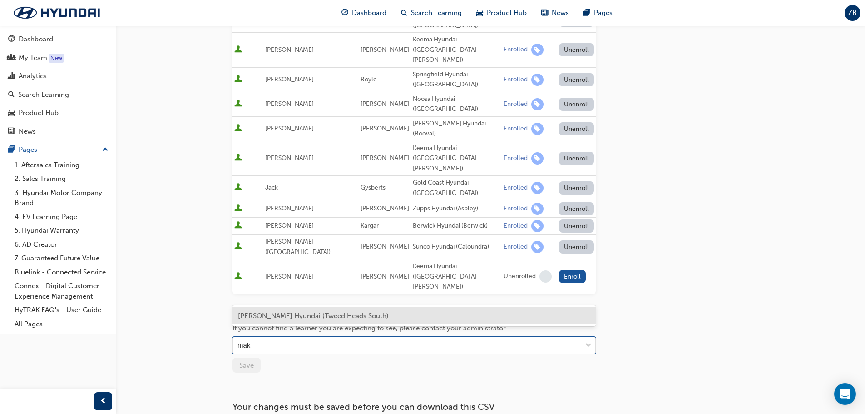
click at [262, 314] on span "[PERSON_NAME] Hyundai (Tweed Heads South)" at bounding box center [313, 316] width 151 height 8
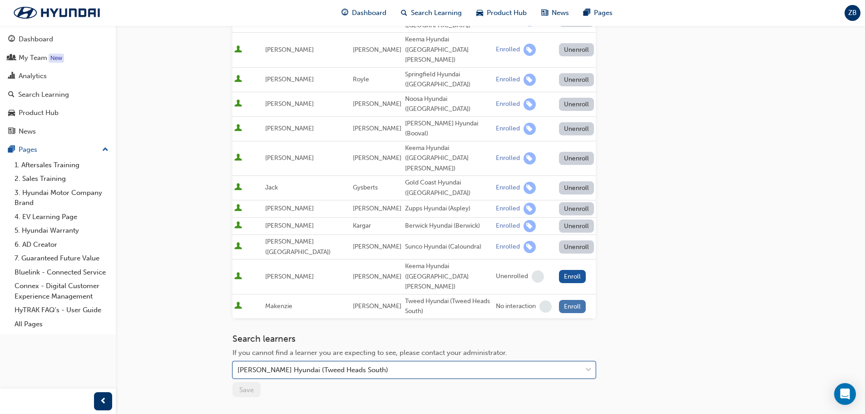
click at [571, 300] on button "Enroll" at bounding box center [572, 306] width 27 height 13
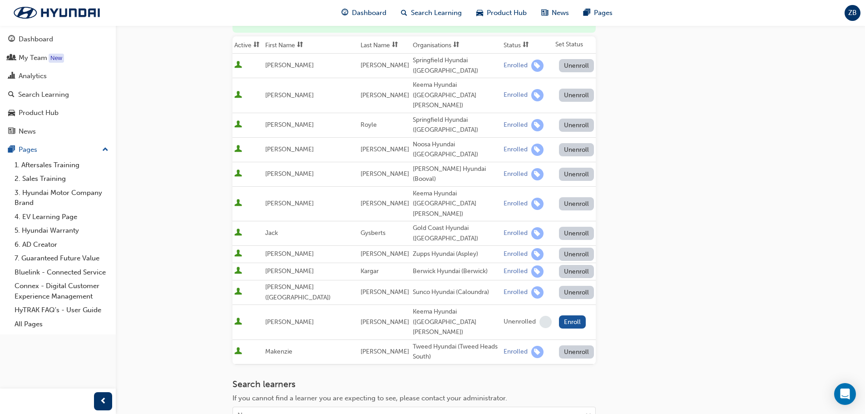
scroll to position [0, 0]
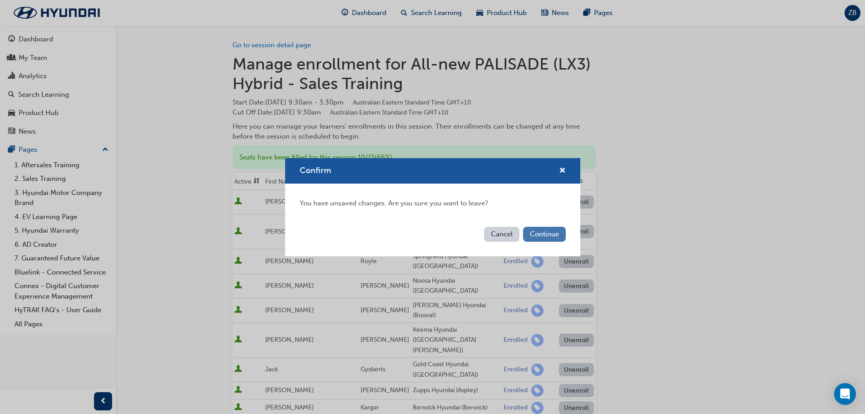
click at [536, 233] on button "Continue" at bounding box center [544, 234] width 43 height 15
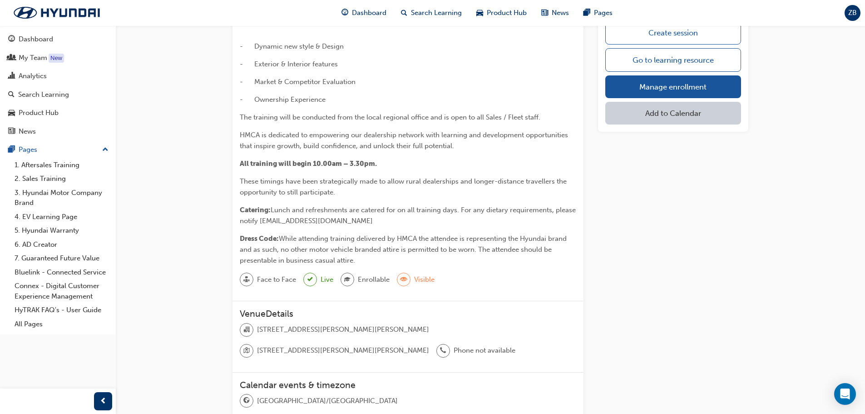
scroll to position [45, 0]
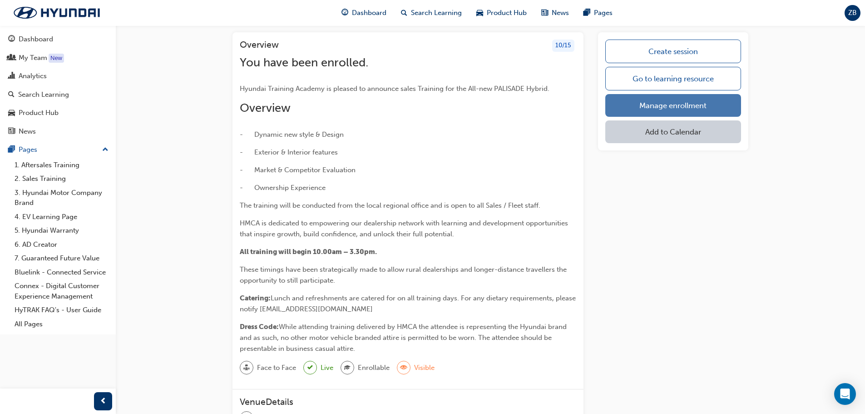
click at [669, 107] on link "Manage enrollment" at bounding box center [673, 105] width 136 height 23
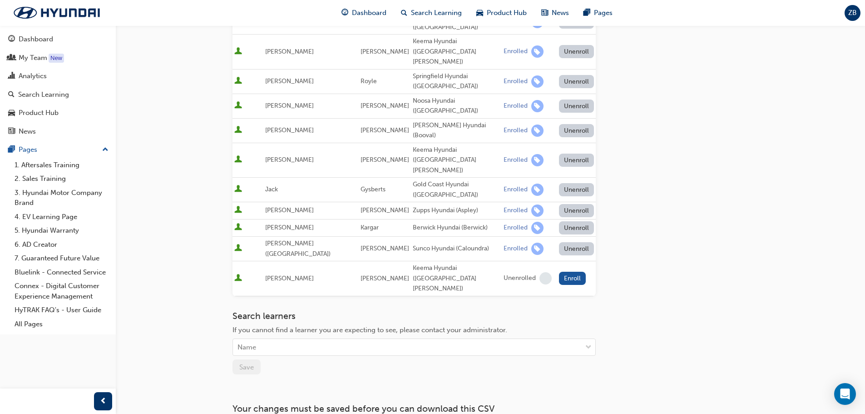
scroll to position [210, 0]
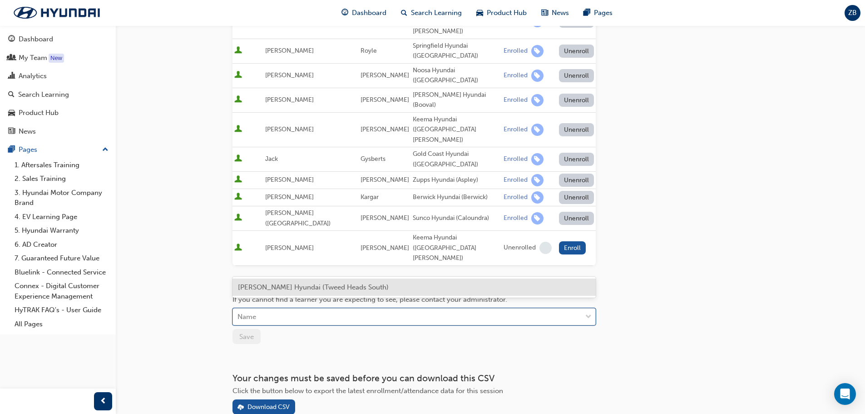
click at [293, 309] on div "Name" at bounding box center [407, 317] width 349 height 16
type input "m"
click at [289, 282] on div "[PERSON_NAME] Hyundai (Tweed Heads South)" at bounding box center [414, 287] width 363 height 18
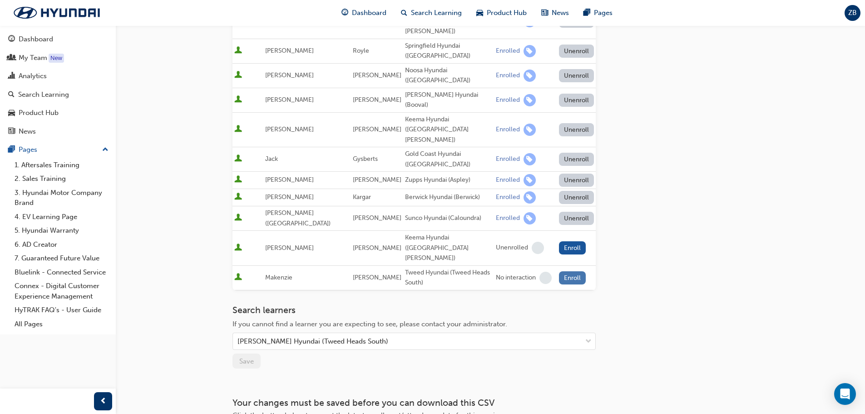
click at [568, 271] on button "Enroll" at bounding box center [572, 277] width 27 height 13
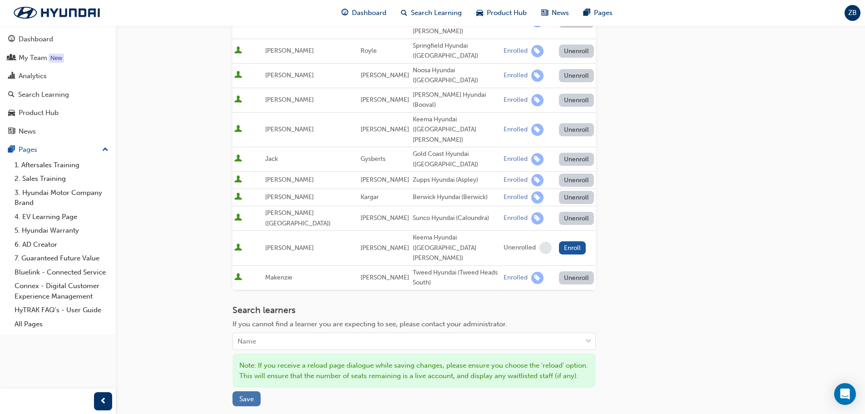
click at [250, 395] on span "Save" at bounding box center [246, 399] width 15 height 8
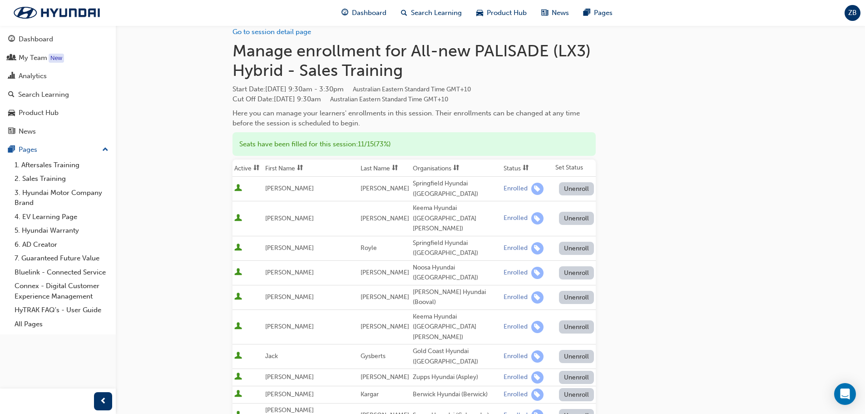
scroll to position [0, 0]
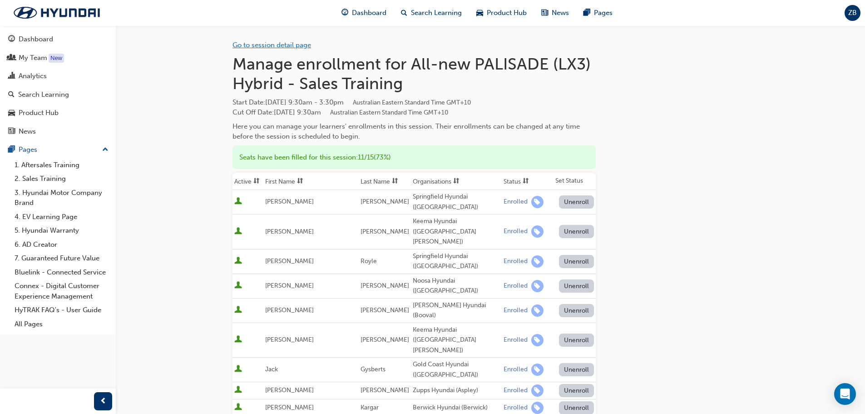
click at [273, 47] on link "Go to session detail page" at bounding box center [272, 45] width 79 height 8
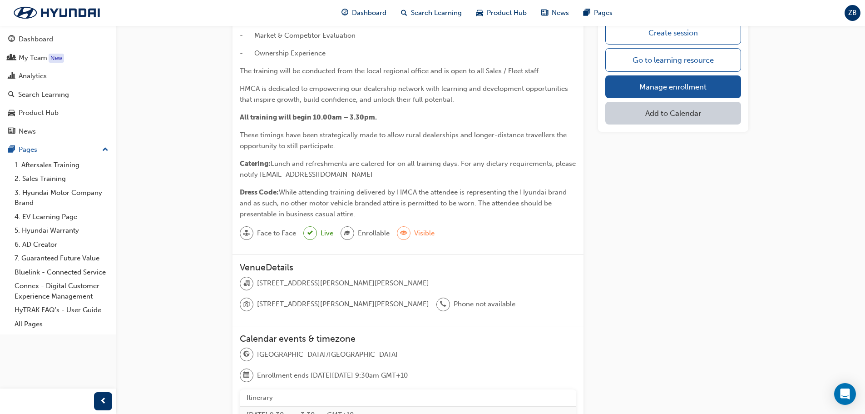
scroll to position [91, 0]
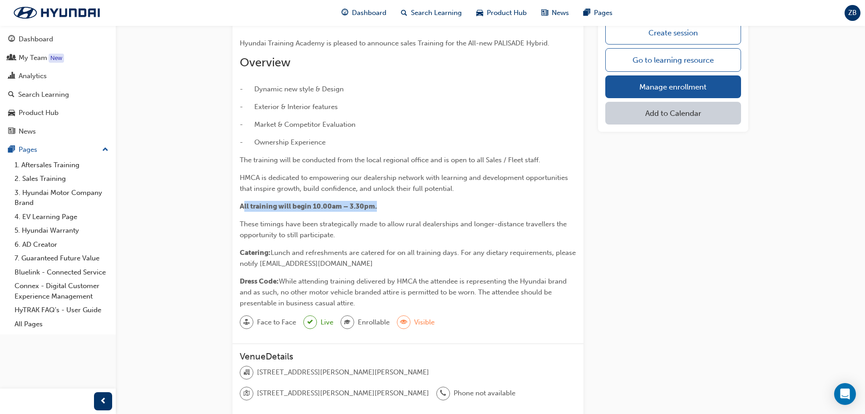
drag, startPoint x: 244, startPoint y: 204, endPoint x: 376, endPoint y: 206, distance: 131.7
click at [376, 206] on span "All training will begin 10.00am – 3.30pm." at bounding box center [308, 206] width 137 height 8
click at [377, 206] on p "All training will begin 10.00am – 3.30pm." at bounding box center [408, 206] width 337 height 11
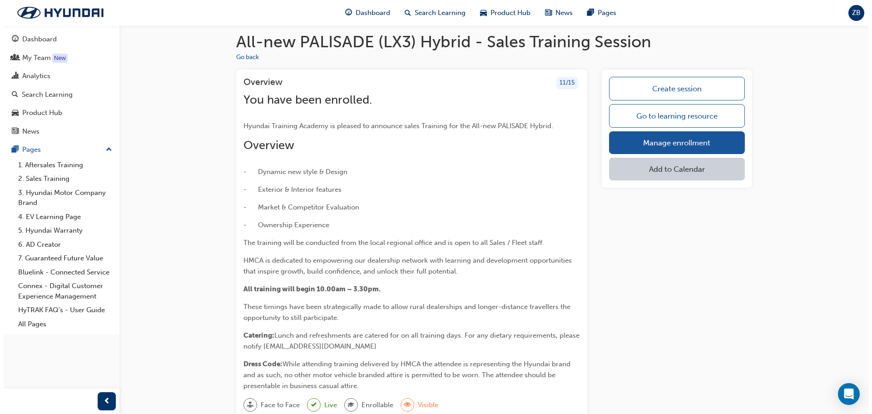
scroll to position [0, 0]
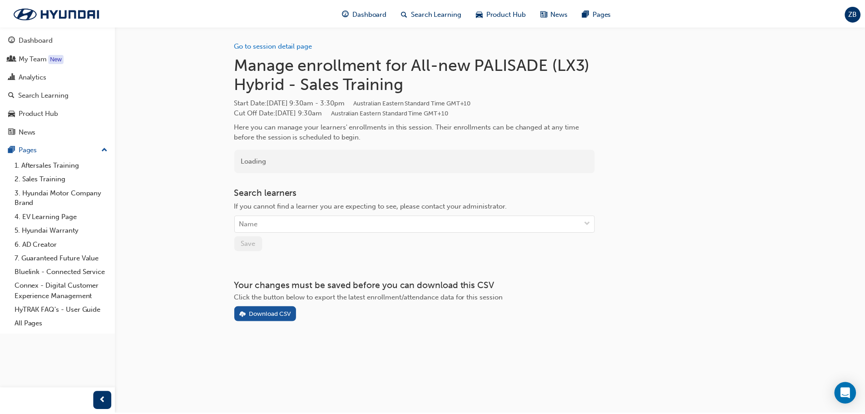
scroll to position [45, 0]
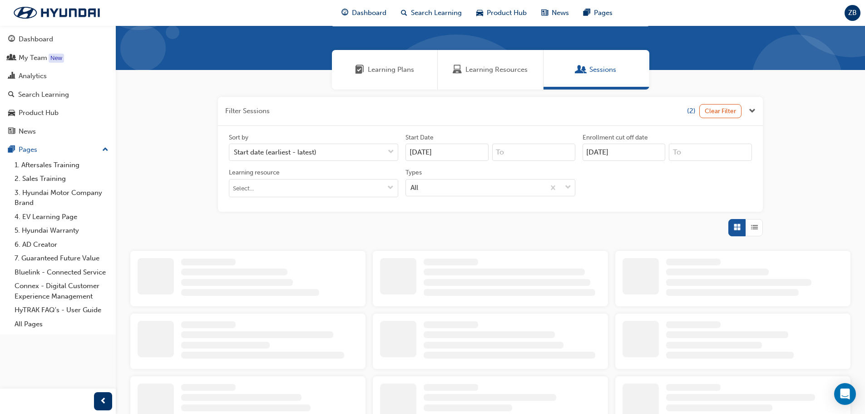
scroll to position [80, 0]
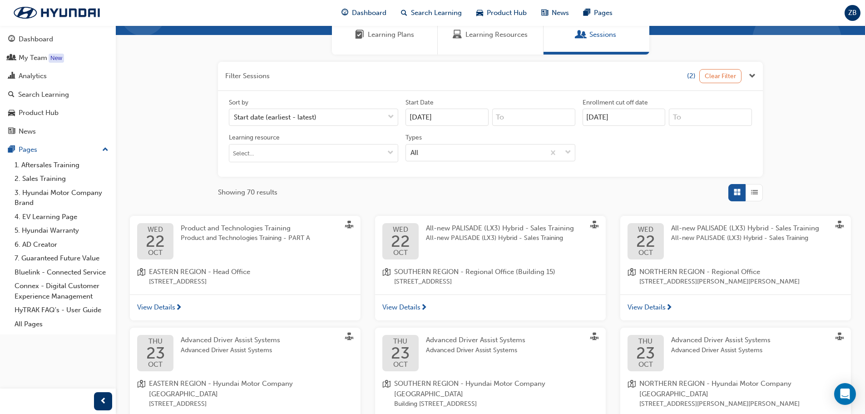
click at [719, 77] on button "Clear Filter" at bounding box center [720, 76] width 43 height 14
type input "[DATE]"
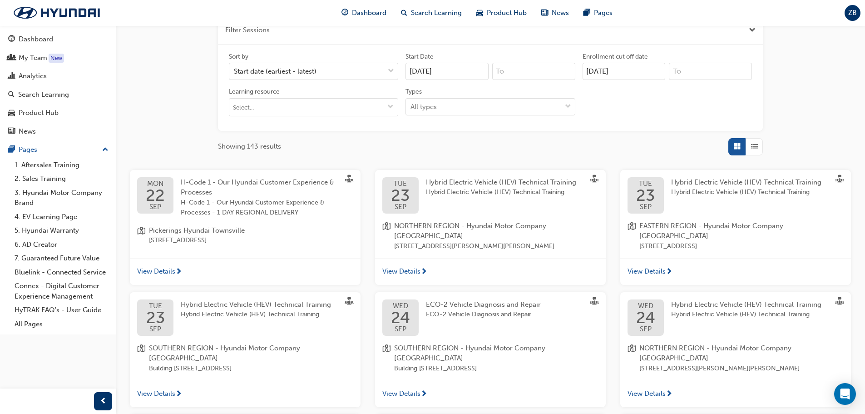
scroll to position [126, 0]
click at [457, 109] on div "All types" at bounding box center [483, 107] width 155 height 16
click at [412, 109] on input "Types All types" at bounding box center [411, 107] width 1 height 8
click at [457, 109] on div "All types" at bounding box center [483, 107] width 155 height 16
click at [412, 109] on input "Types option All focused, 1 of 3. 3 results available. Use Up and Down to choos…" at bounding box center [411, 107] width 1 height 8
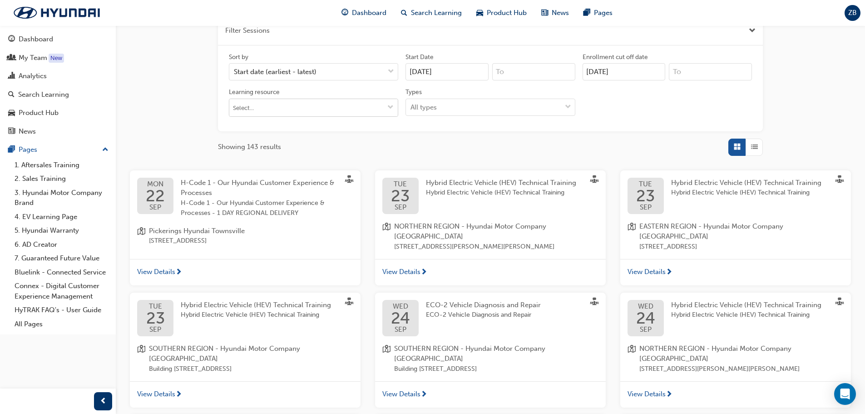
click at [300, 109] on input "Learning resource" at bounding box center [313, 107] width 169 height 17
click at [451, 142] on div "Showing 143 results" at bounding box center [490, 147] width 545 height 17
click at [684, 67] on input at bounding box center [710, 71] width 83 height 17
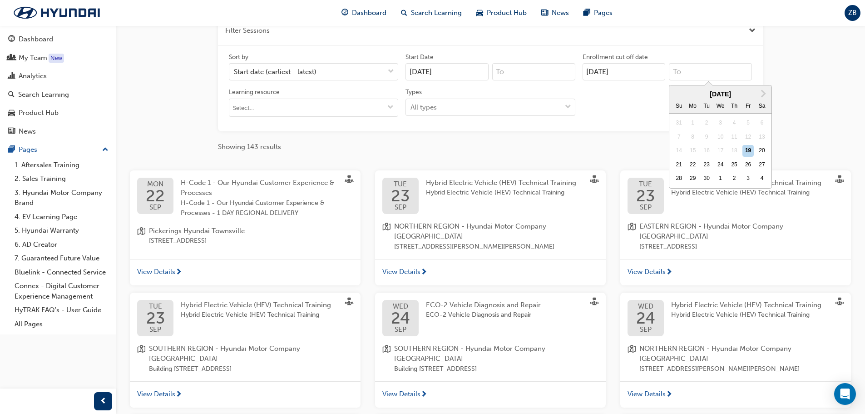
click at [517, 71] on input at bounding box center [533, 71] width 83 height 17
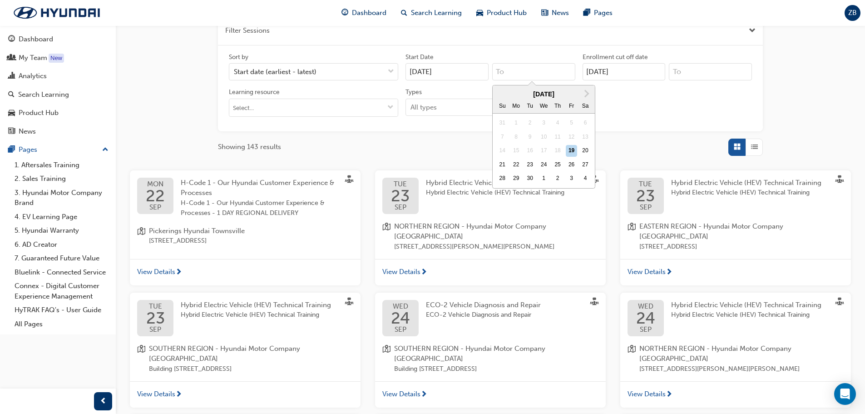
click at [520, 44] on button "button" at bounding box center [490, 30] width 545 height 29
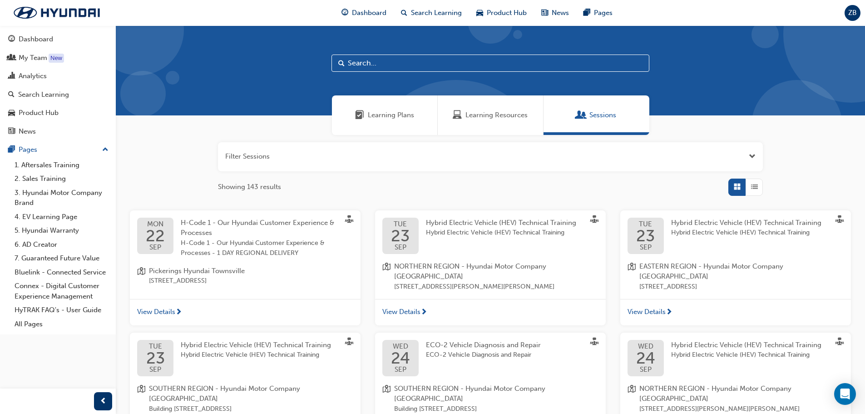
click at [481, 118] on span "Learning Resources" at bounding box center [497, 115] width 62 height 10
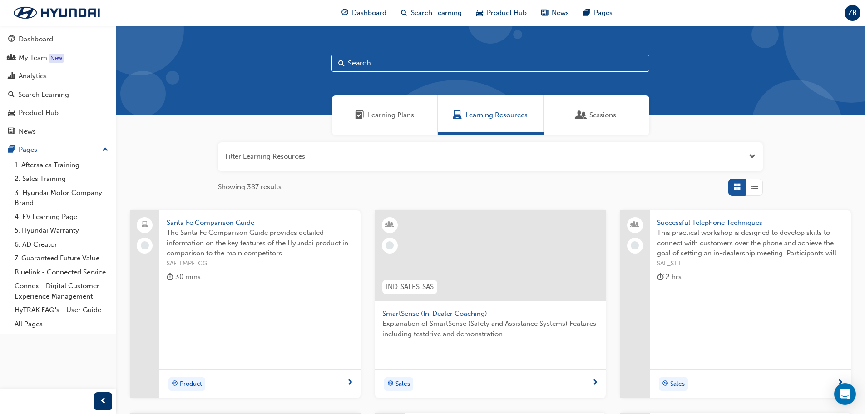
click at [411, 122] on div "Learning Plans" at bounding box center [385, 115] width 106 height 40
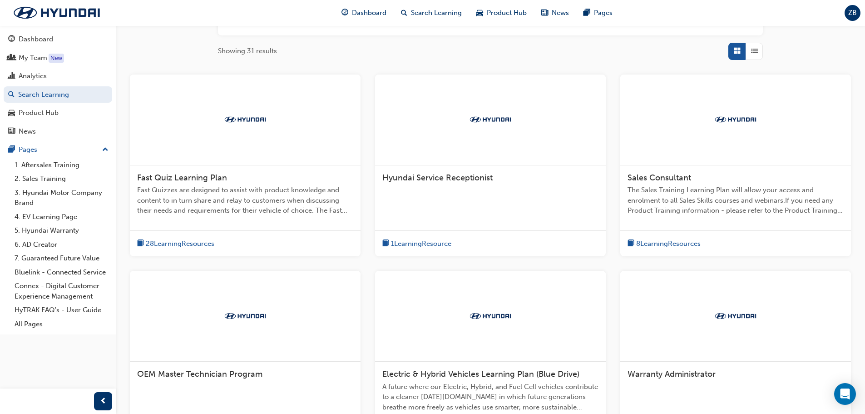
scroll to position [136, 0]
click at [687, 243] on span "8 Learning Resources" at bounding box center [668, 243] width 64 height 10
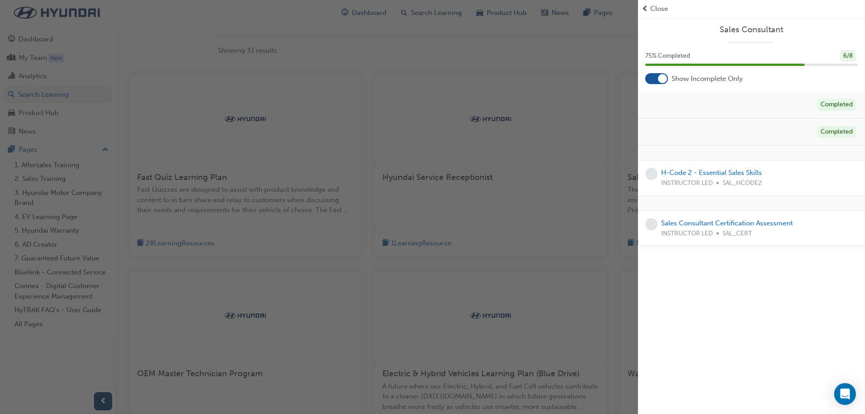
click at [573, 118] on div "button" at bounding box center [319, 207] width 638 height 414
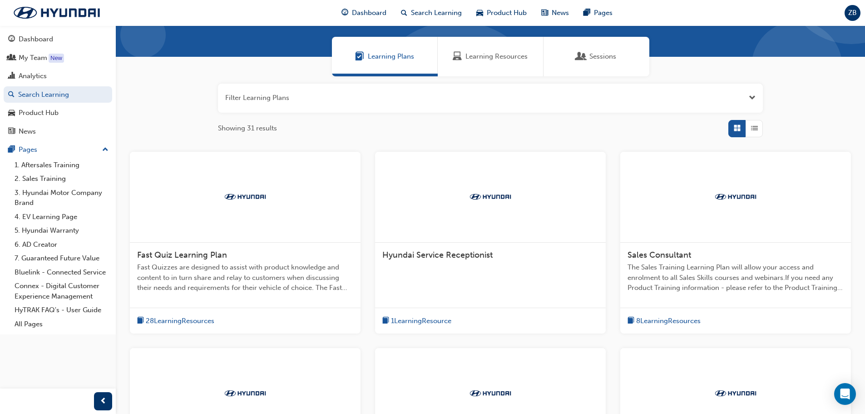
scroll to position [0, 0]
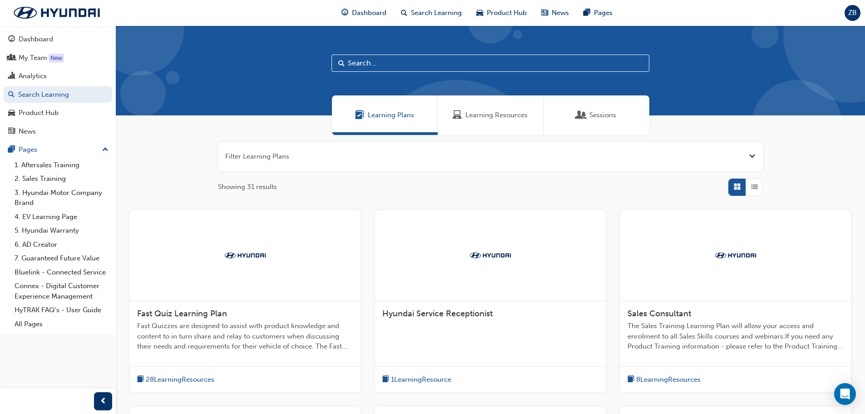
click at [645, 144] on button "button" at bounding box center [490, 156] width 545 height 29
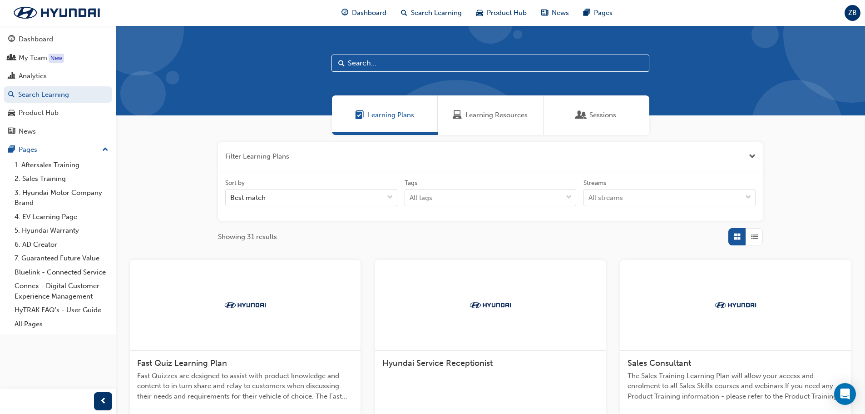
click at [620, 112] on div "Sessions" at bounding box center [597, 115] width 106 height 40
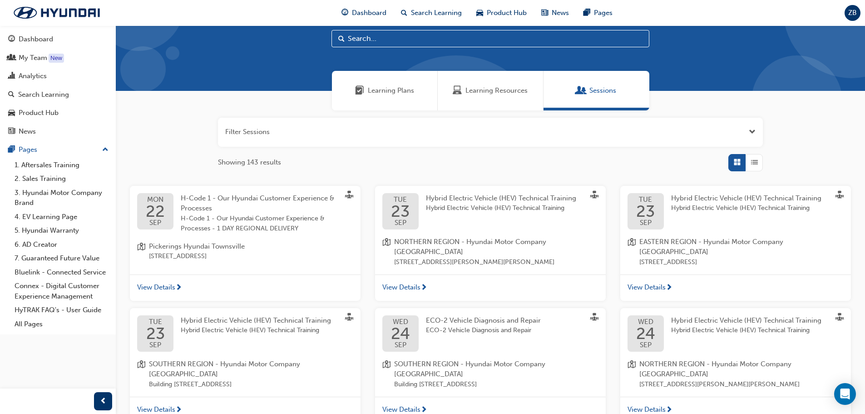
scroll to position [45, 0]
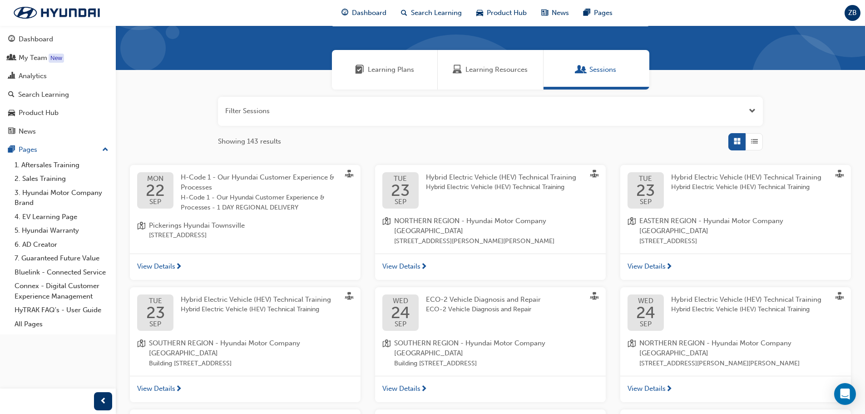
click at [756, 142] on span "List" at bounding box center [754, 141] width 7 height 10
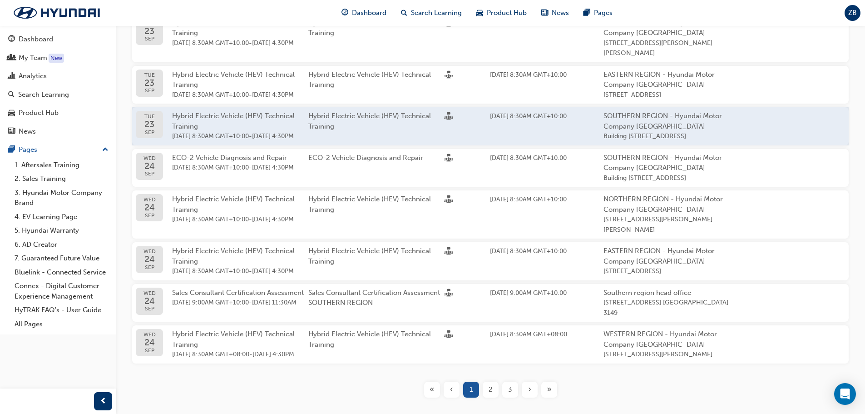
scroll to position [359, 0]
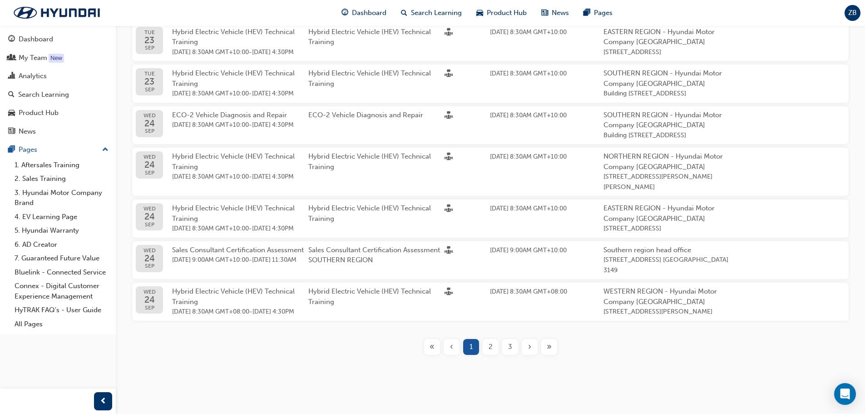
click at [493, 342] on div "2" at bounding box center [491, 347] width 16 height 16
click at [496, 345] on div "2" at bounding box center [491, 347] width 16 height 16
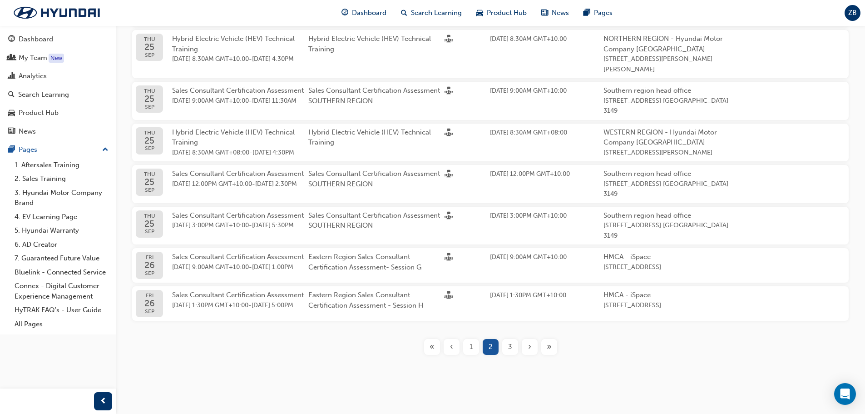
click at [509, 343] on span "3" at bounding box center [510, 347] width 4 height 10
click at [510, 344] on span "3" at bounding box center [510, 347] width 4 height 10
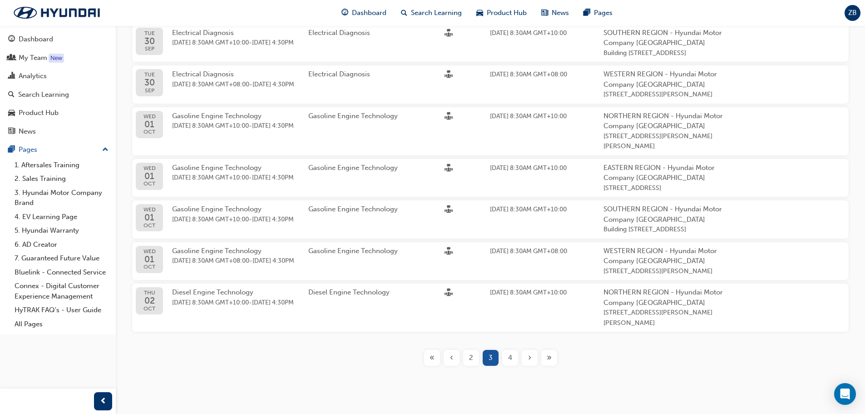
scroll to position [318, 0]
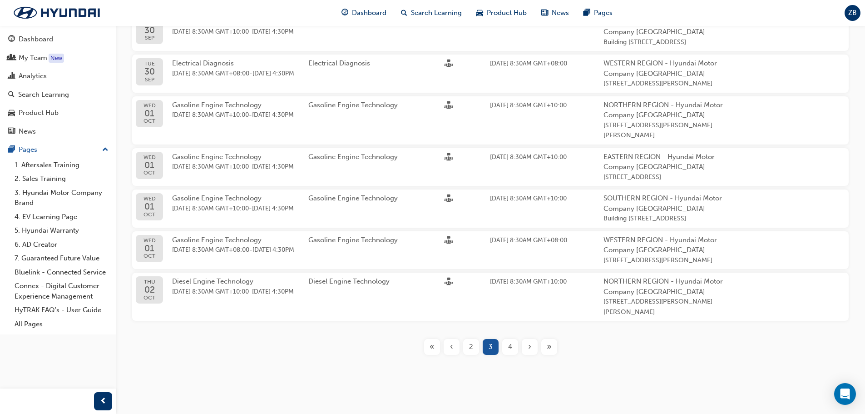
click at [509, 347] on span "4" at bounding box center [510, 347] width 4 height 10
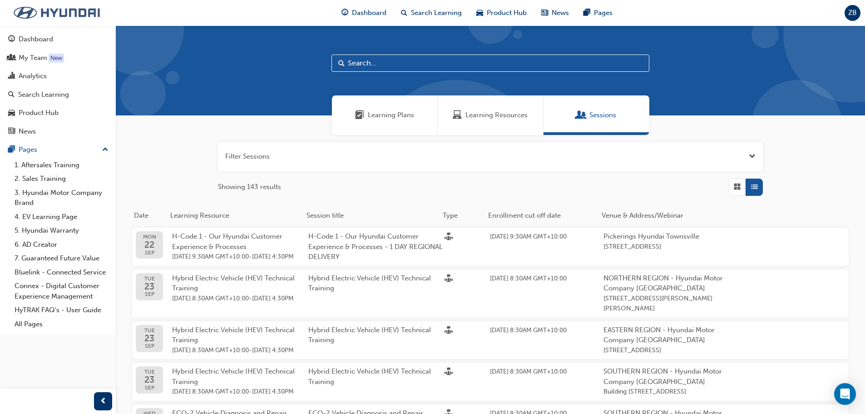
click at [29, 12] on img at bounding box center [57, 12] width 104 height 19
